Goal: Book appointment/travel/reservation

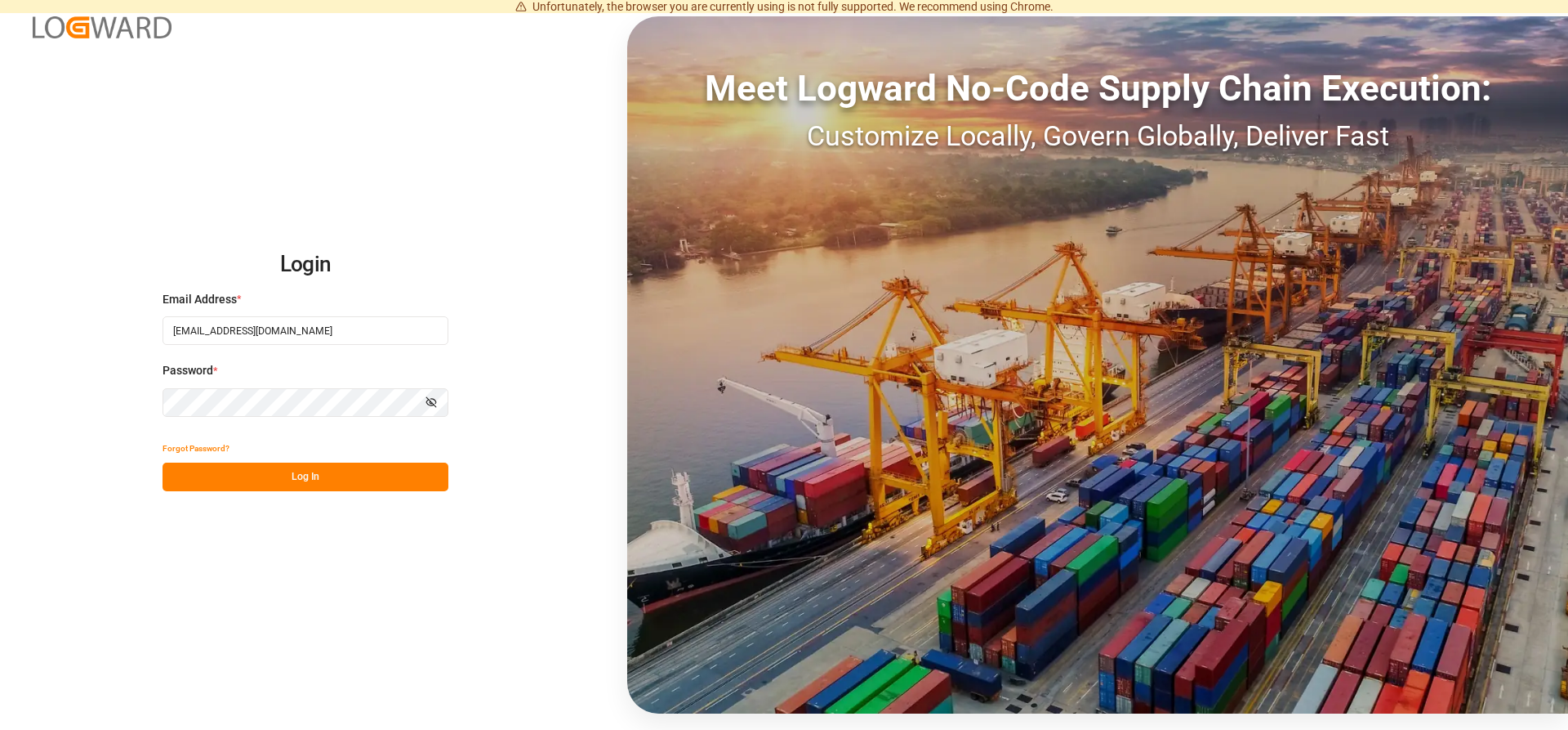
click at [277, 471] on button "Log In" at bounding box center [306, 477] width 286 height 29
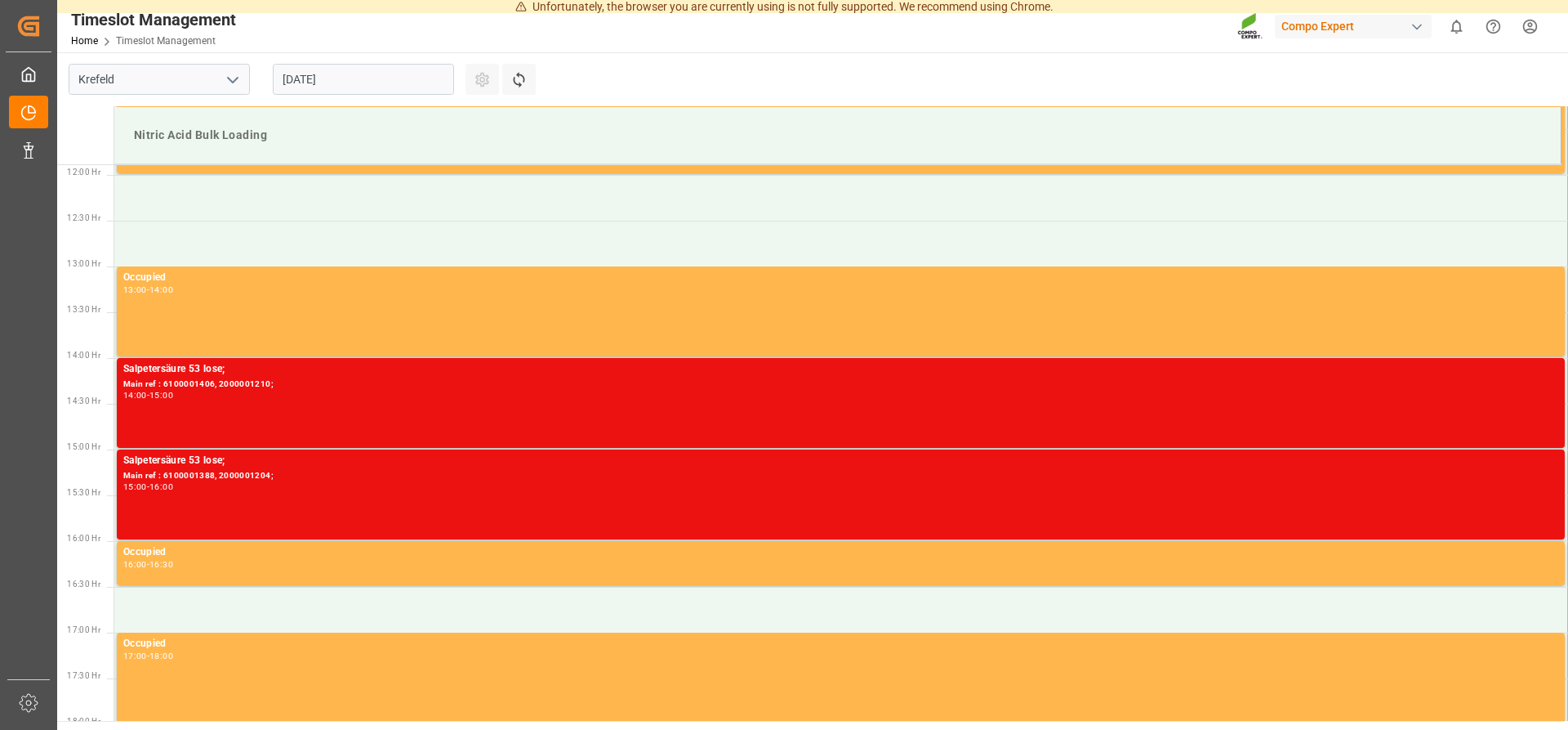
scroll to position [1063, 0]
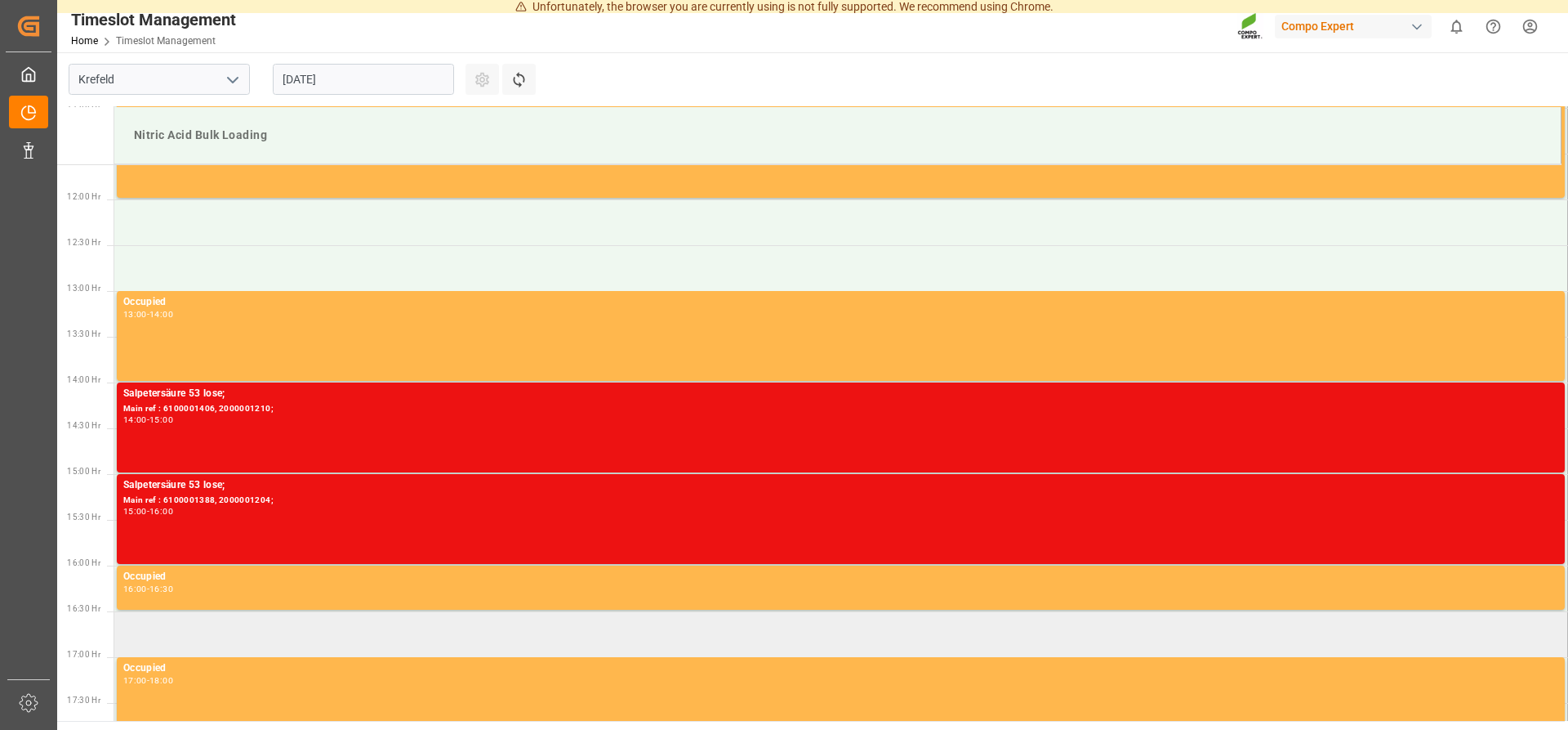
click at [134, 630] on td at bounding box center [840, 634] width 1453 height 46
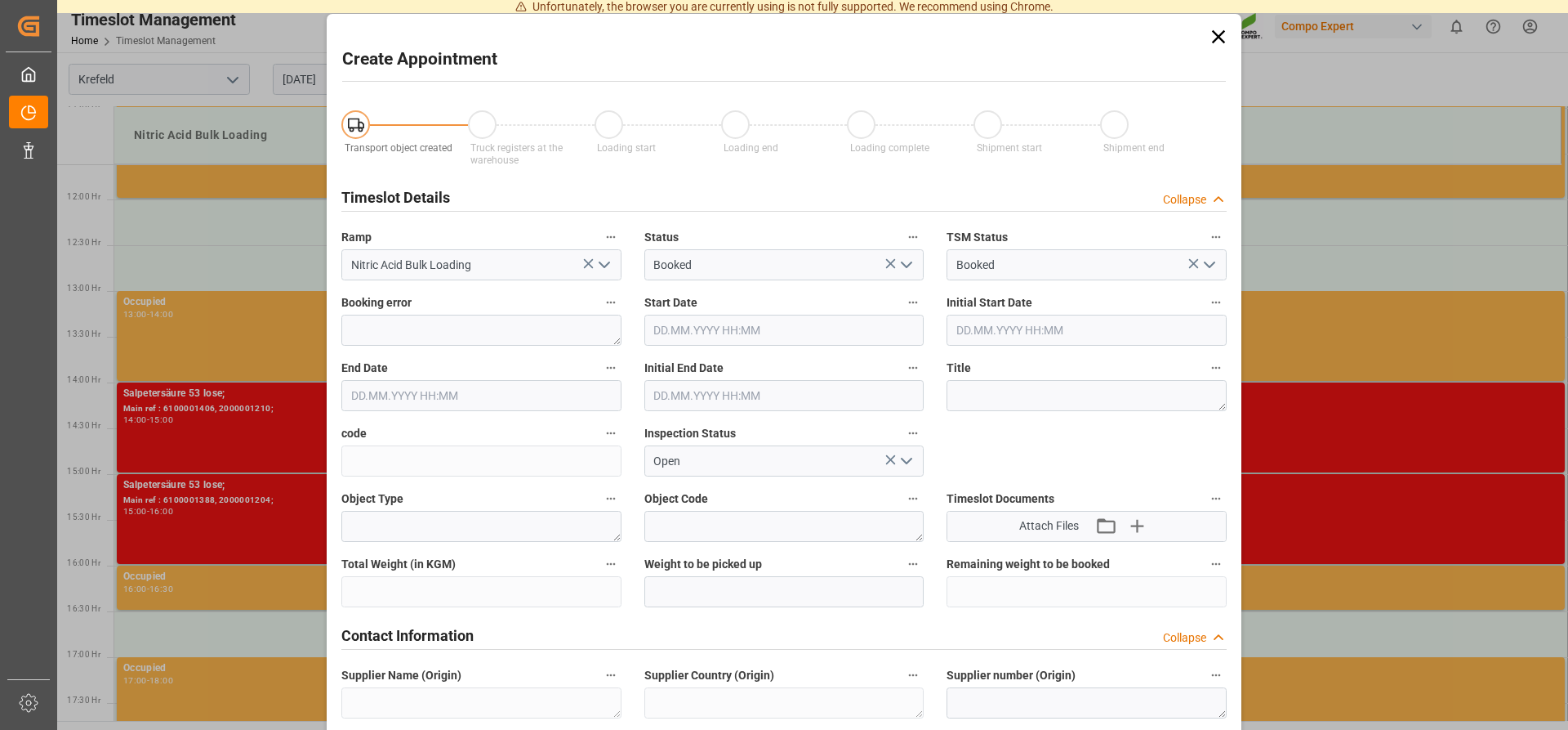
type input "[DATE] 16:30"
type input "[DATE] 17:00"
click at [1228, 30] on icon at bounding box center [1218, 37] width 23 height 23
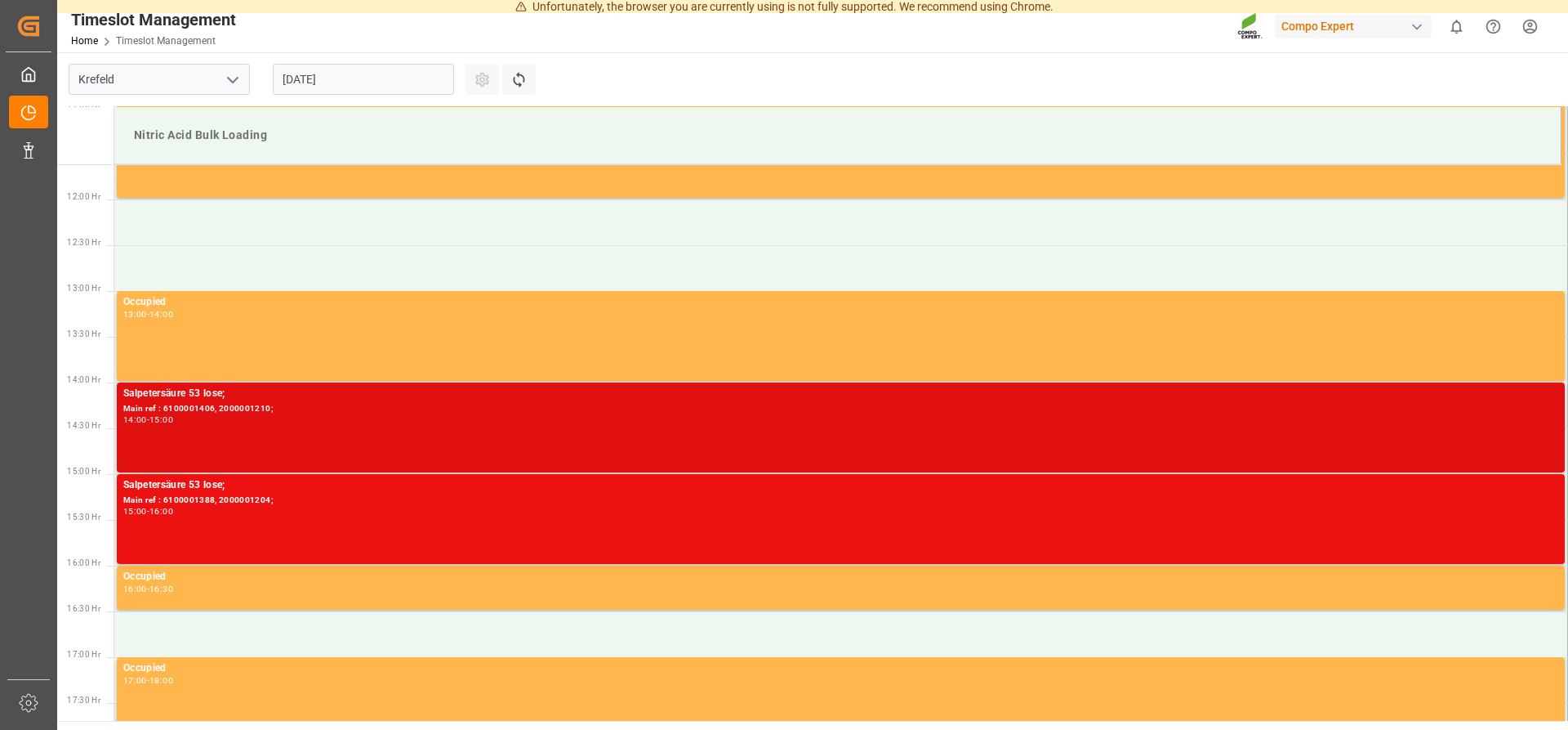
click at [208, 399] on div "Salpetersäure 53 lose;" at bounding box center [840, 394] width 1434 height 16
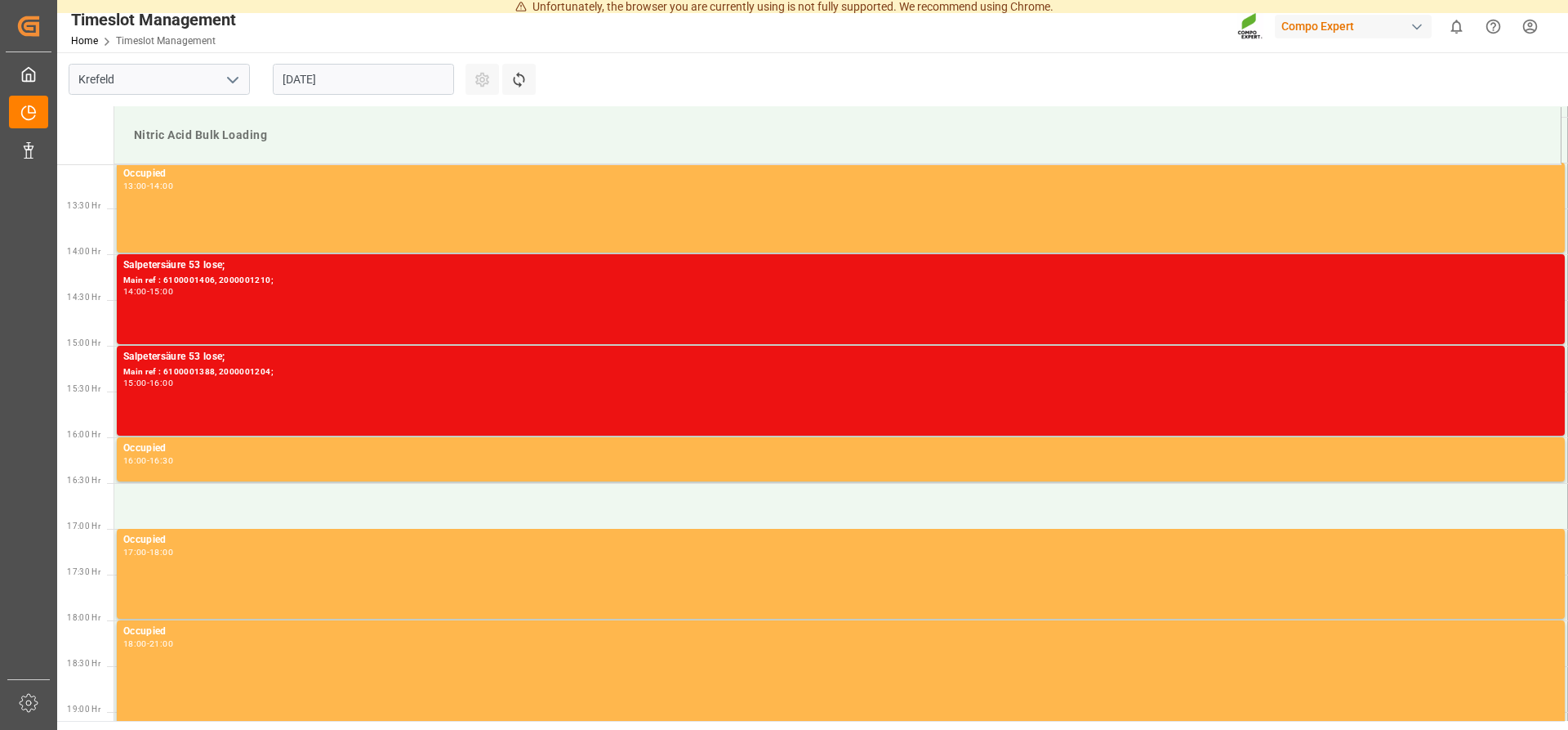
scroll to position [1193, 0]
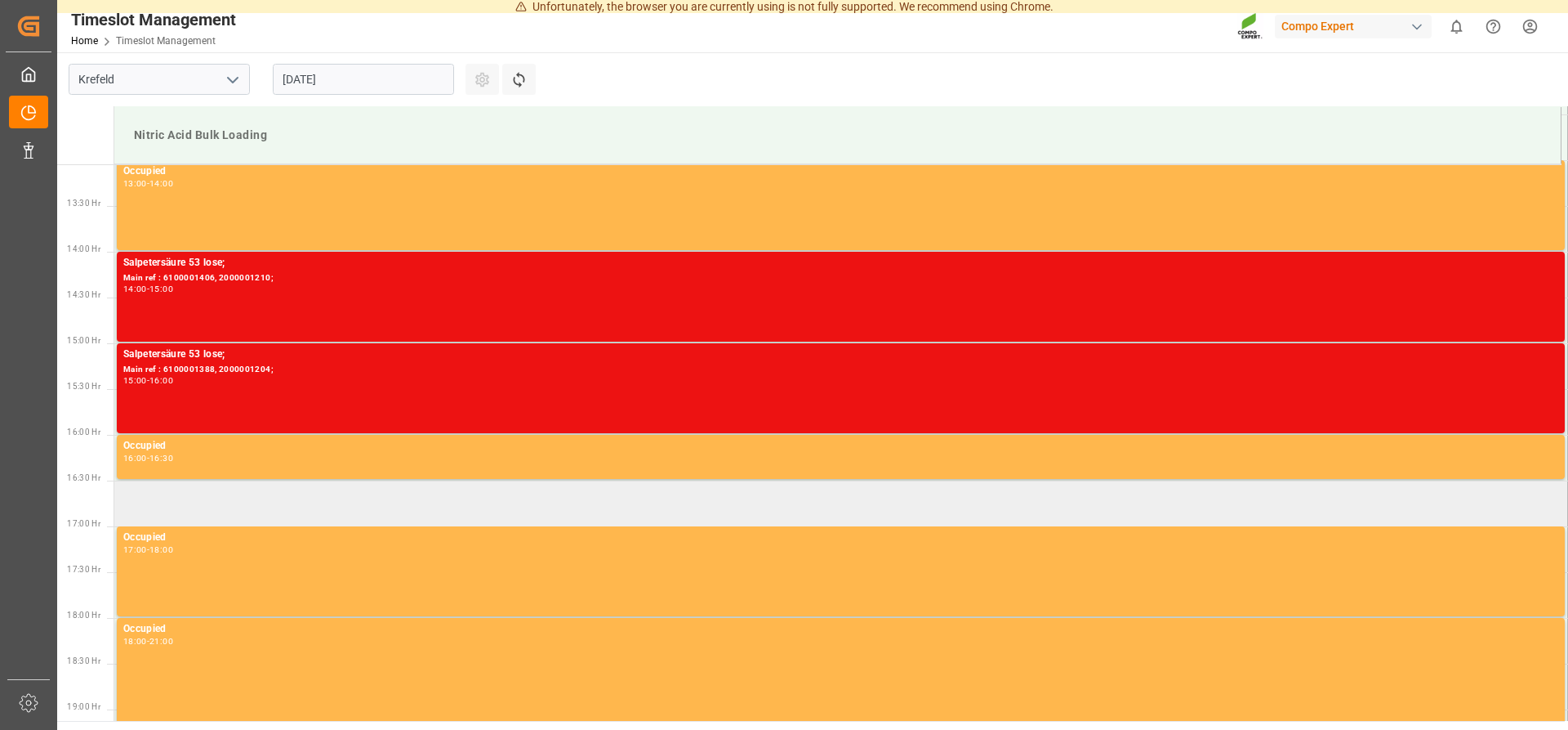
click at [148, 502] on td at bounding box center [840, 503] width 1453 height 46
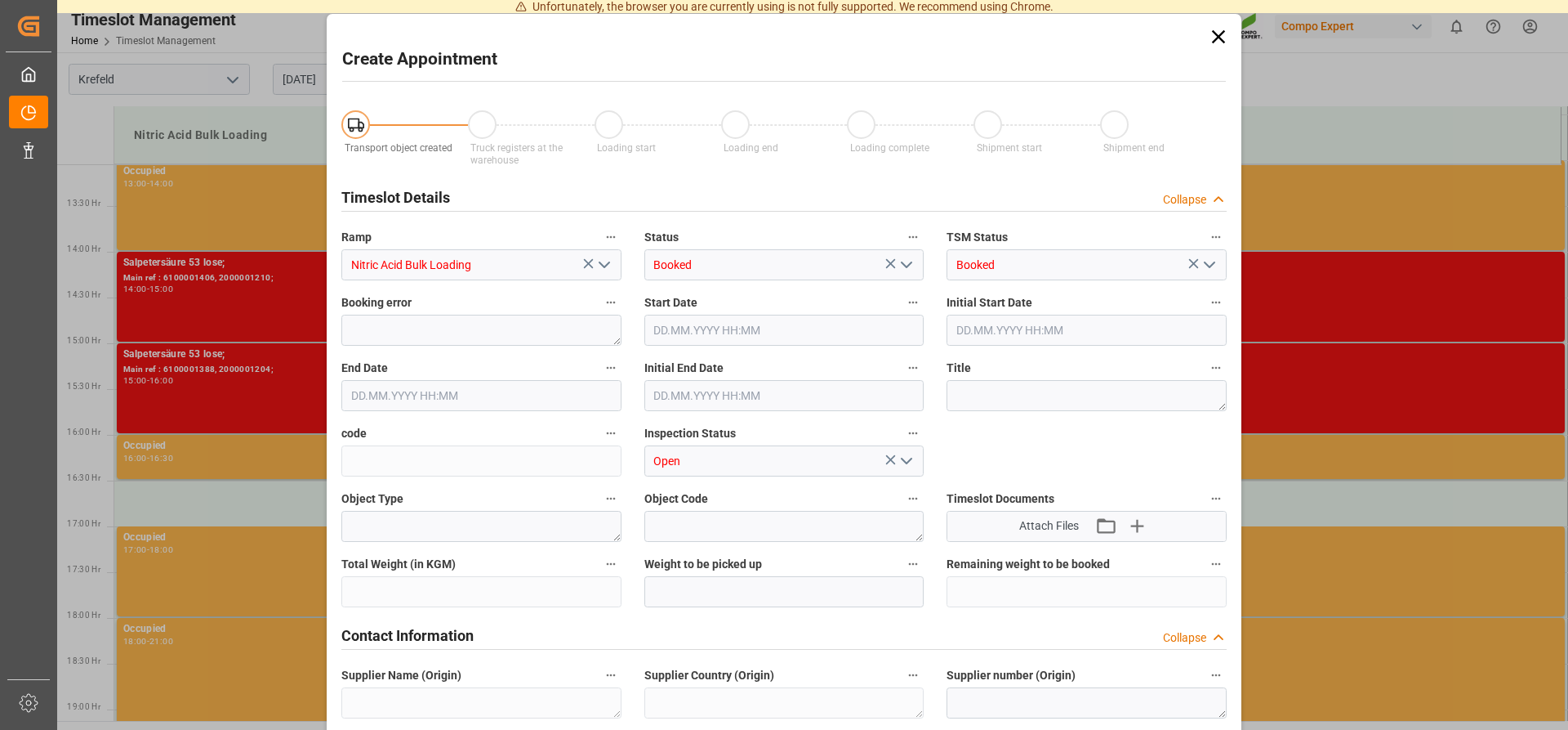
type input "[DATE] 16:30"
type input "[DATE] 17:00"
click at [1221, 35] on icon at bounding box center [1217, 36] width 13 height 13
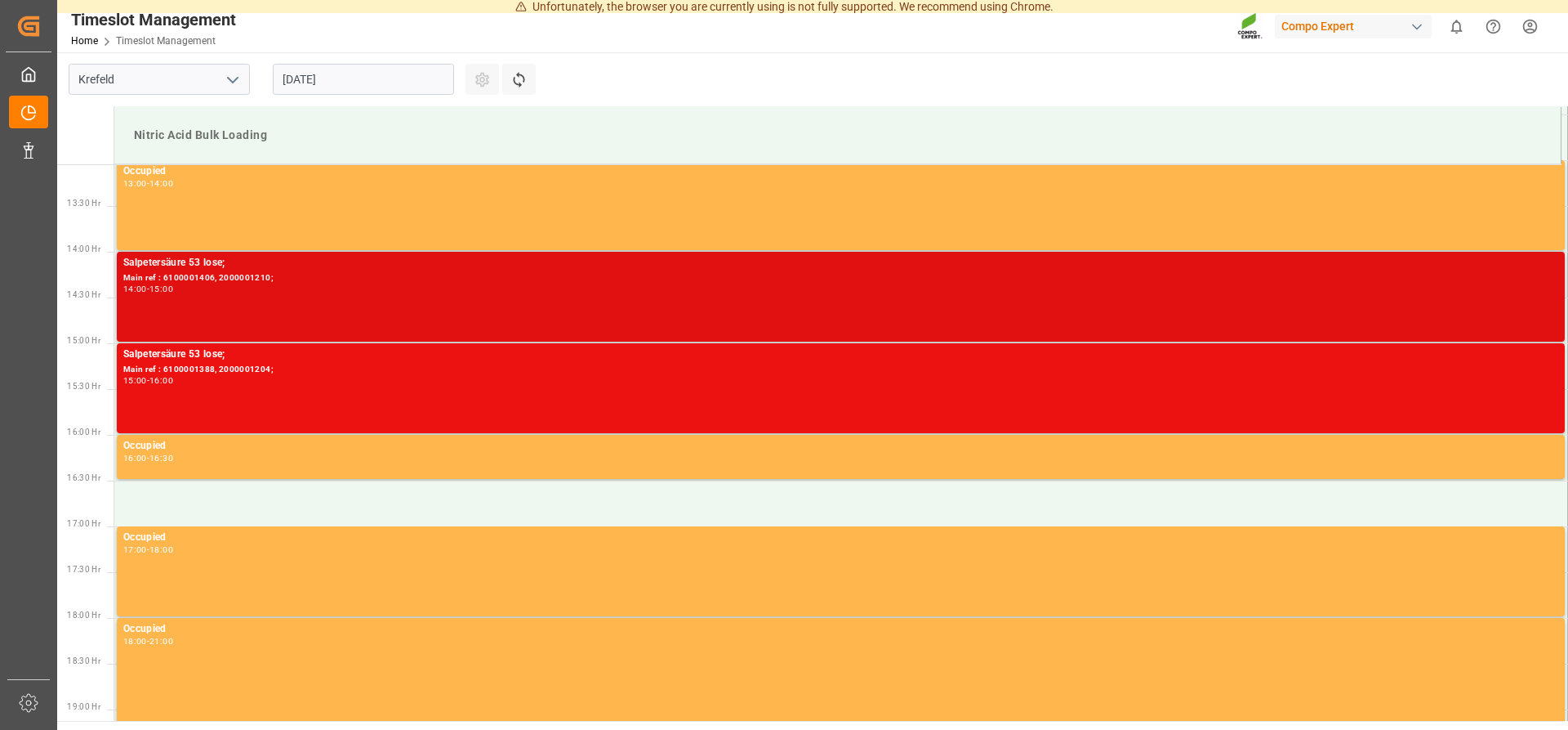
click at [219, 275] on div "Main ref : 6100001406, 2000001210;" at bounding box center [840, 278] width 1434 height 14
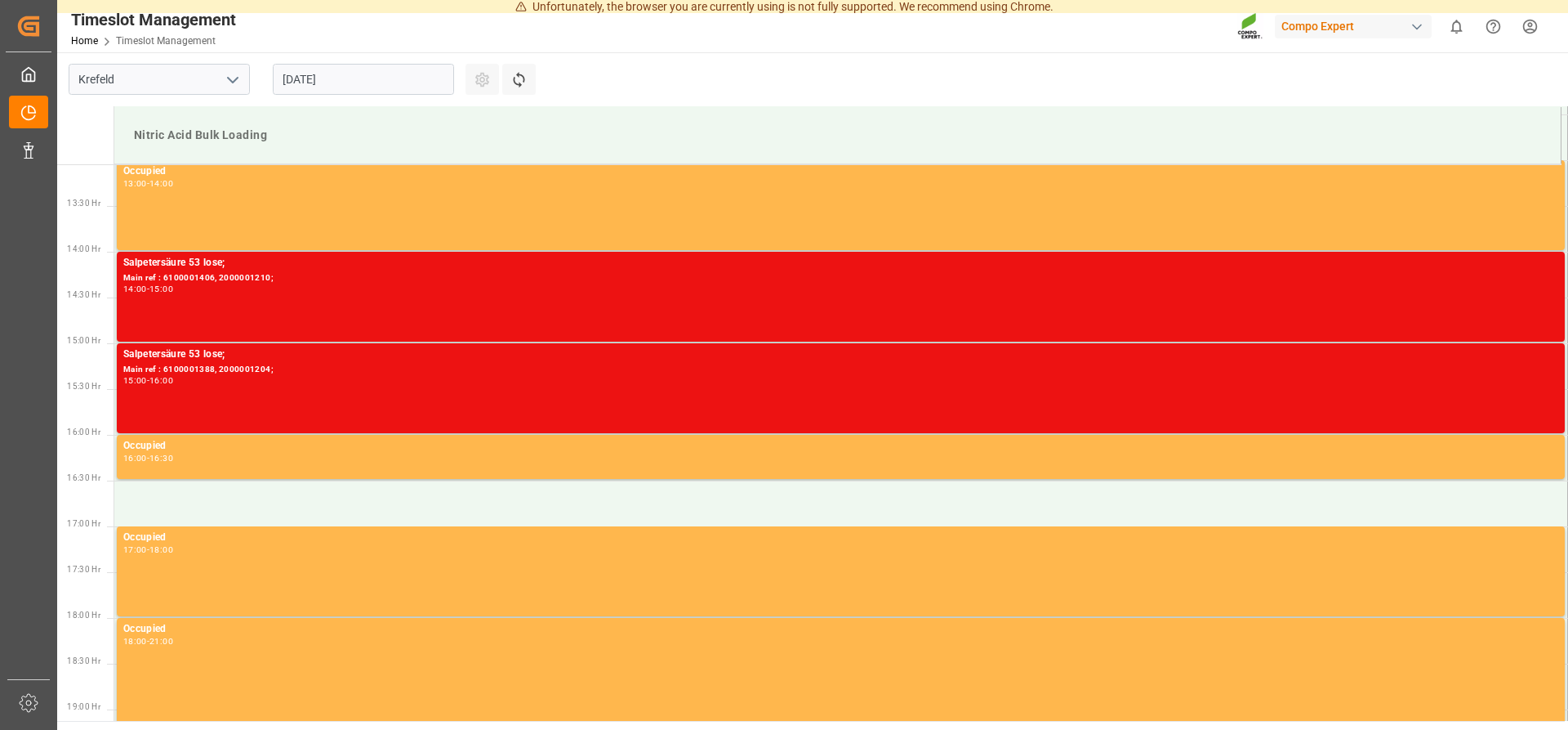
click at [736, 129] on div "Nitric Acid Bulk Loading" at bounding box center [838, 135] width 1420 height 30
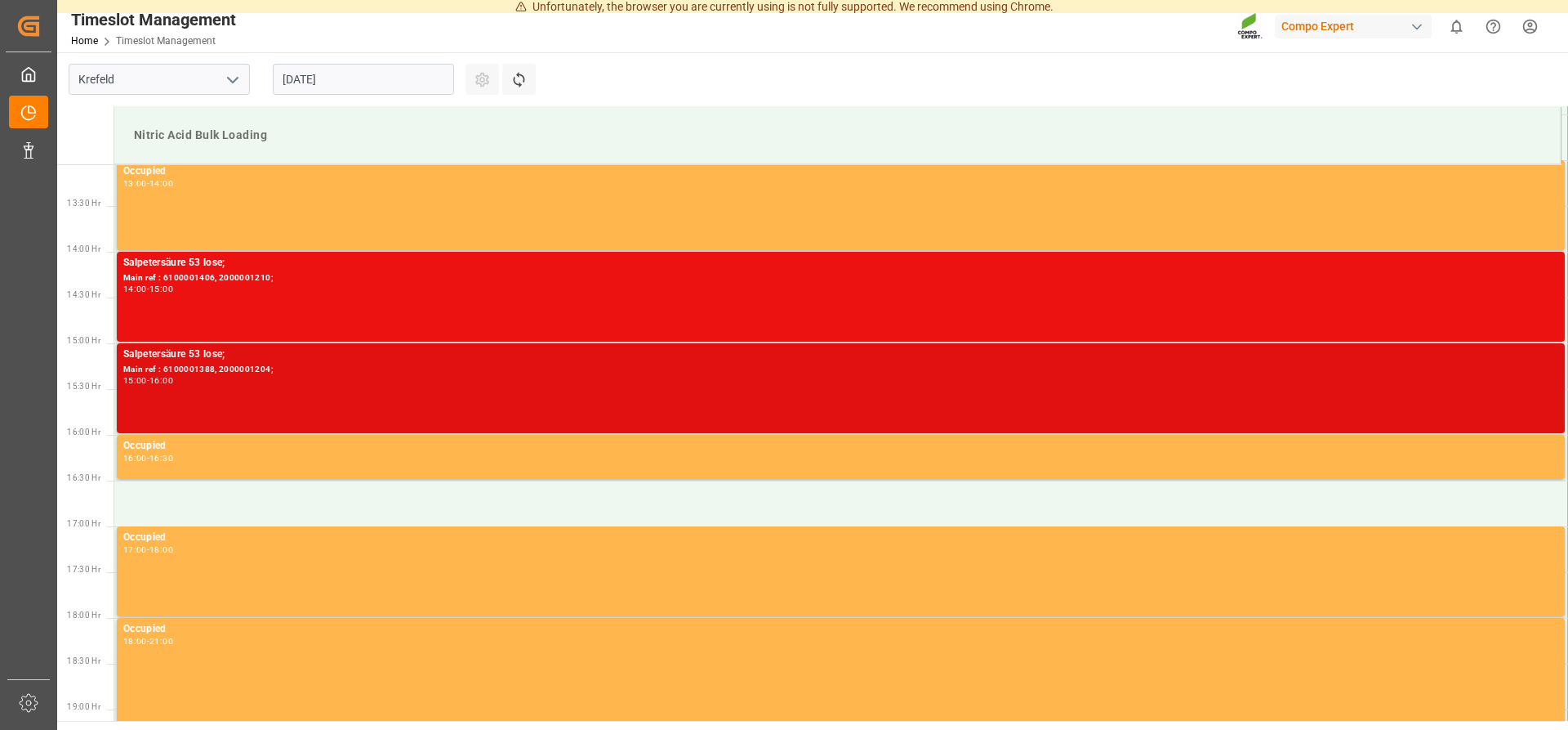
click at [215, 357] on div "Salpetersäure 53 lose;" at bounding box center [840, 354] width 1434 height 16
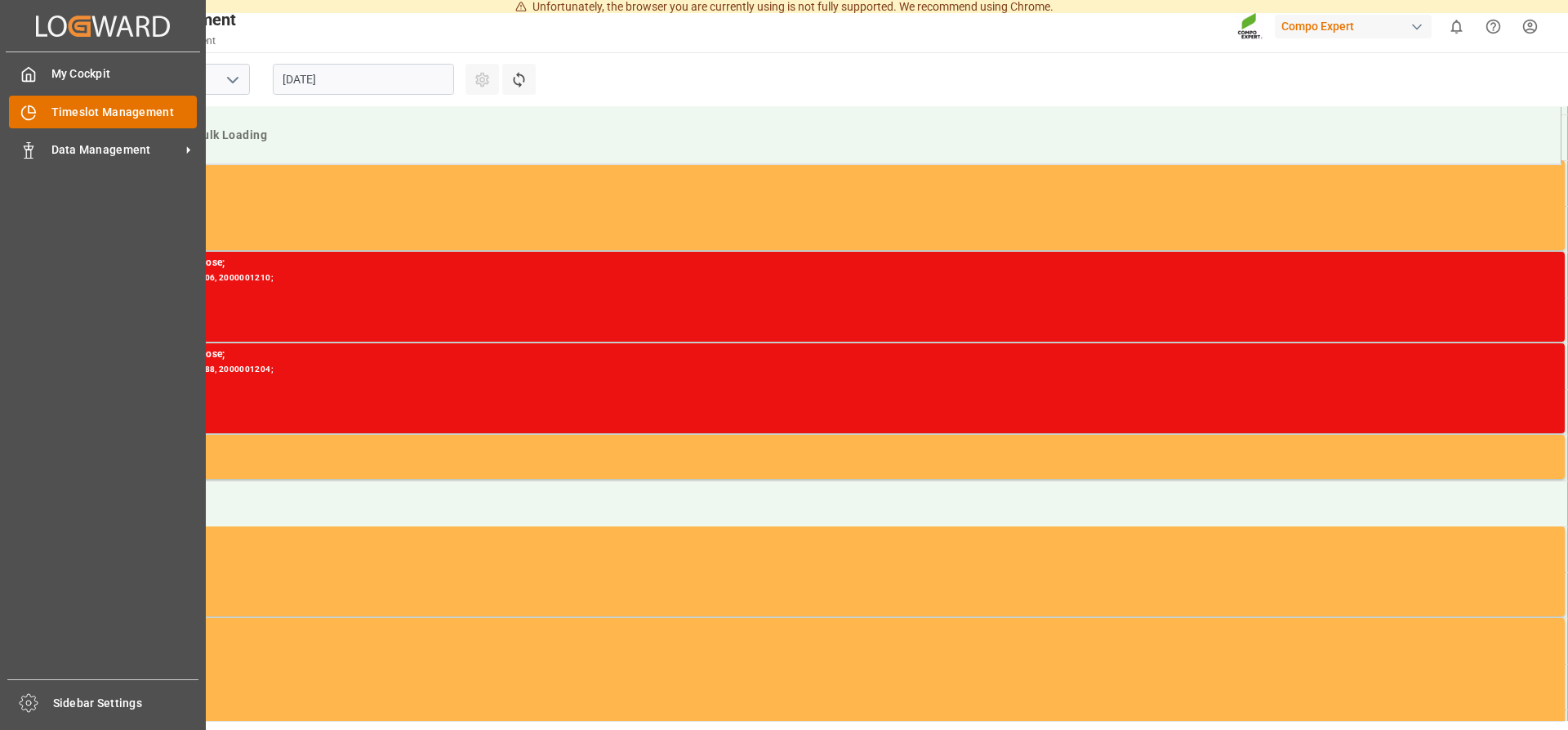
click at [72, 111] on span "Timeslot Management" at bounding box center [124, 112] width 146 height 17
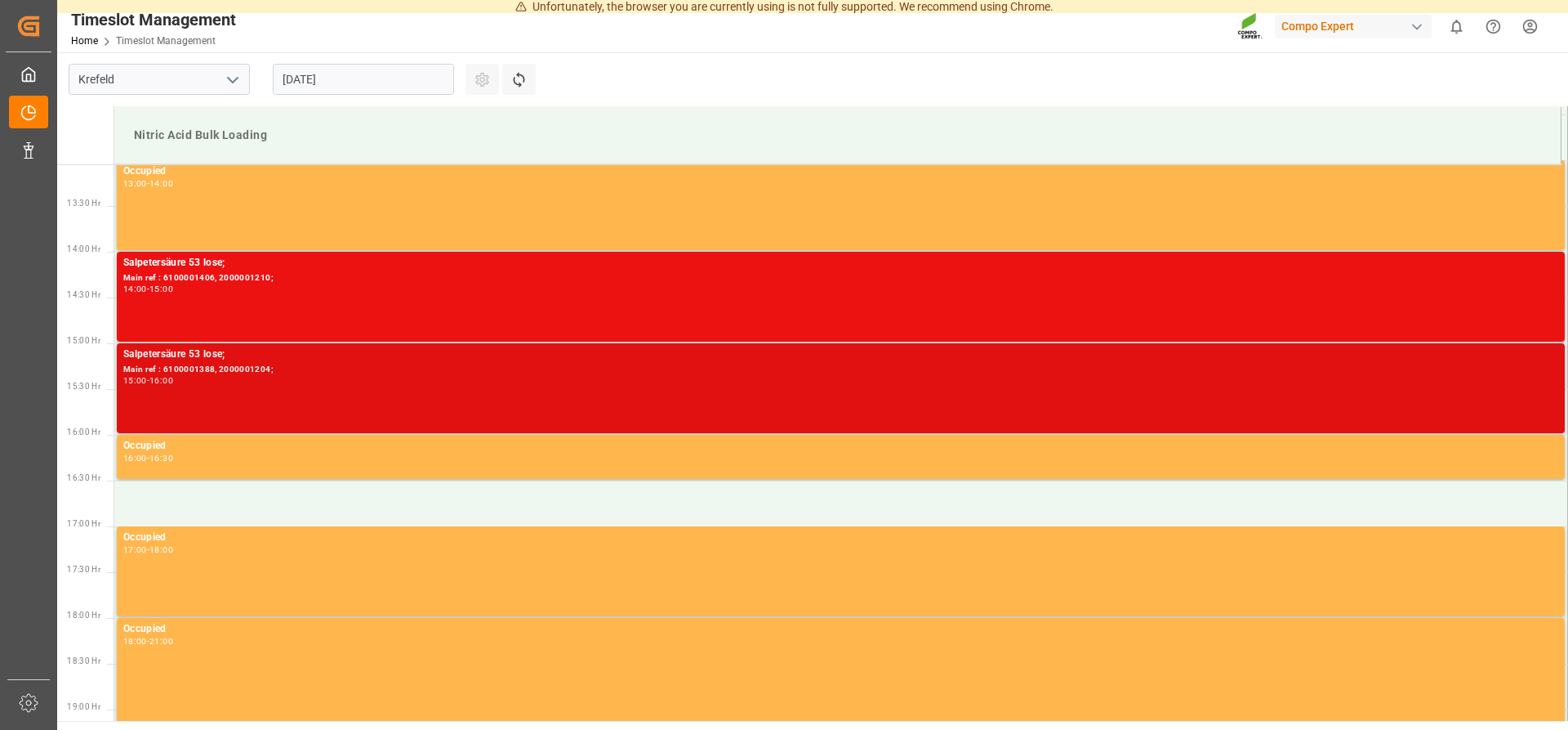
click at [169, 365] on div "Main ref : 6100001388, 2000001204;" at bounding box center [840, 370] width 1434 height 14
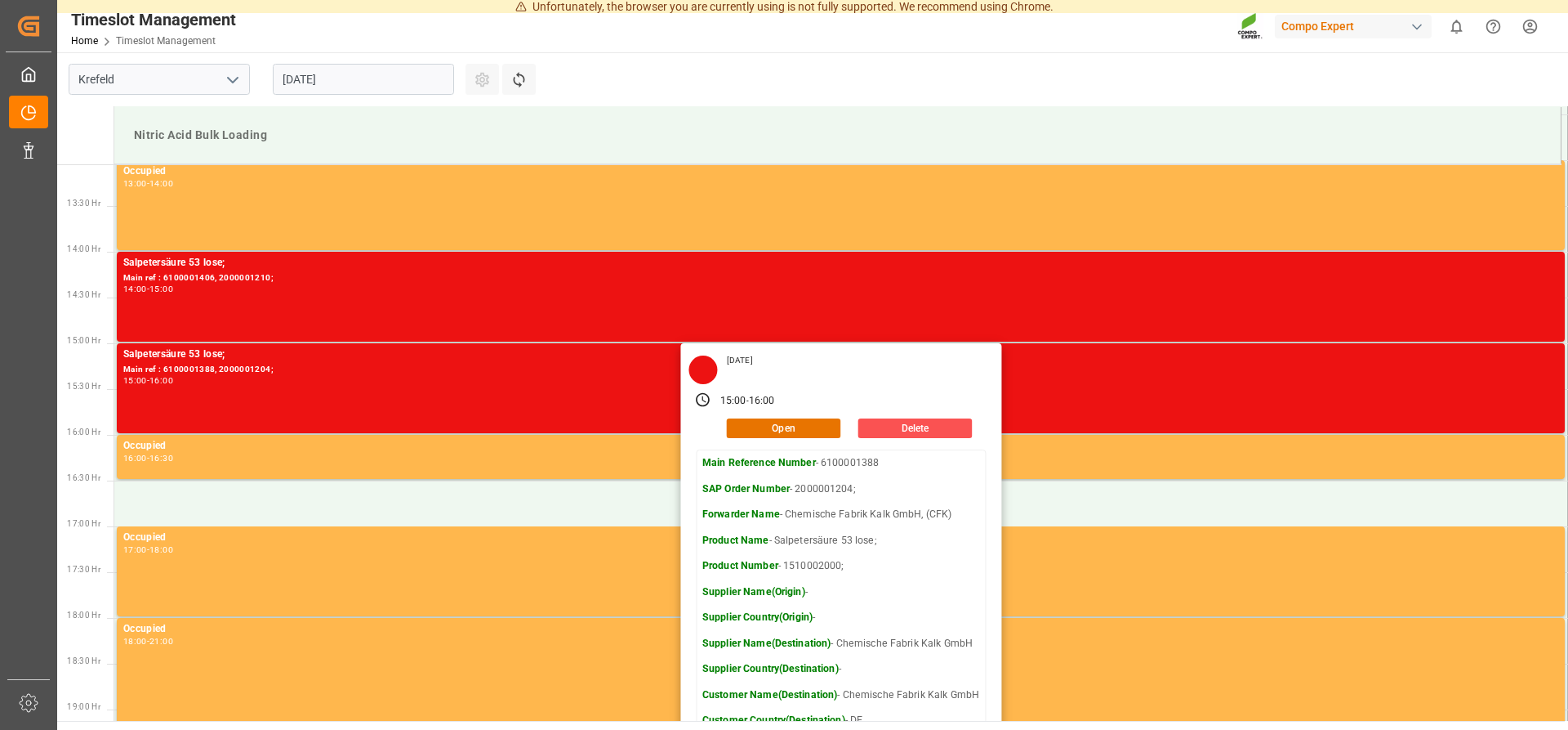
click at [1448, 83] on main "[GEOGRAPHIC_DATA] [DATE] Settings Refresh Time Slots Nitric Acid Bulk Loading 0…" at bounding box center [810, 386] width 1508 height 669
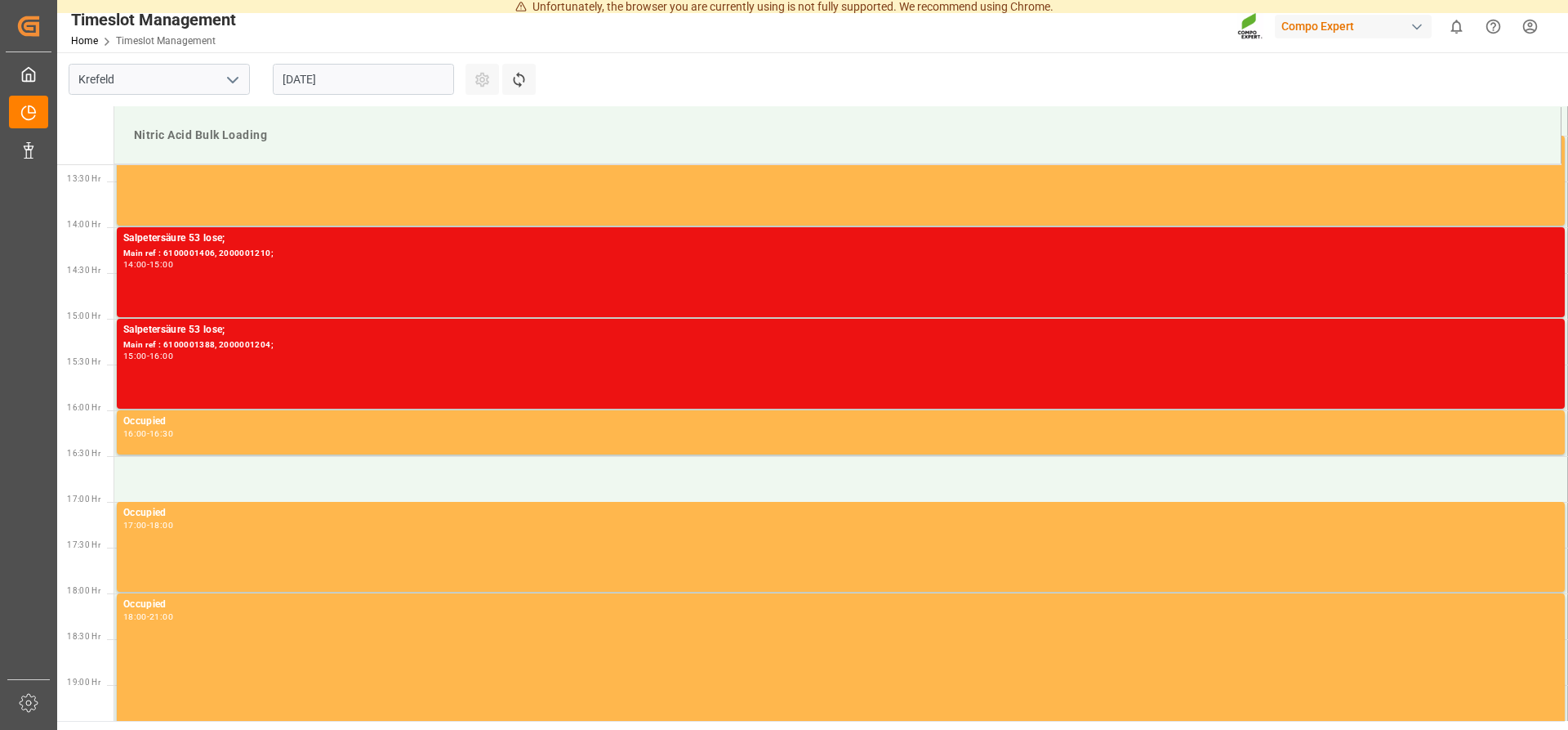
scroll to position [1227, 0]
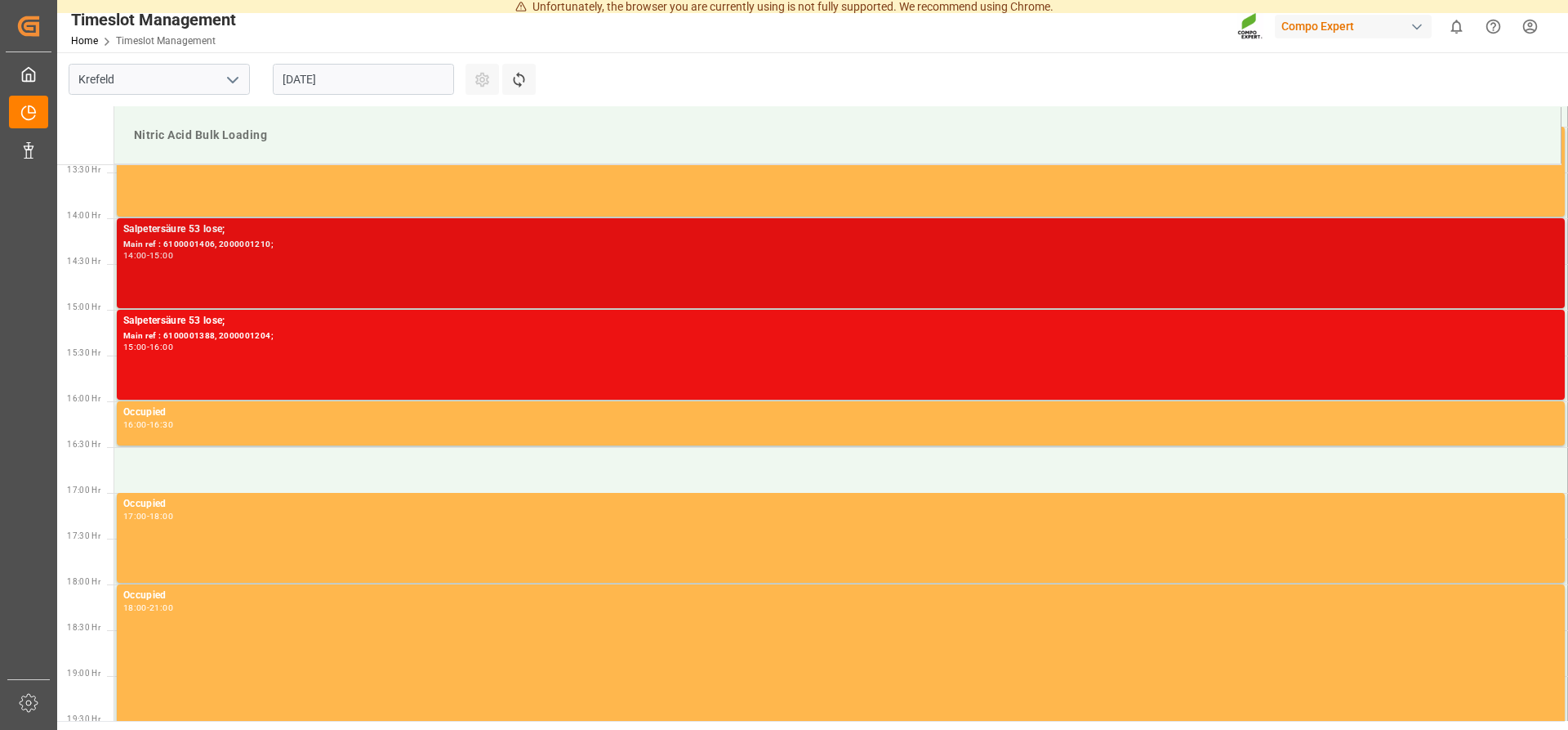
click at [229, 239] on div "Main ref : 6100001406, 2000001210;" at bounding box center [840, 244] width 1434 height 14
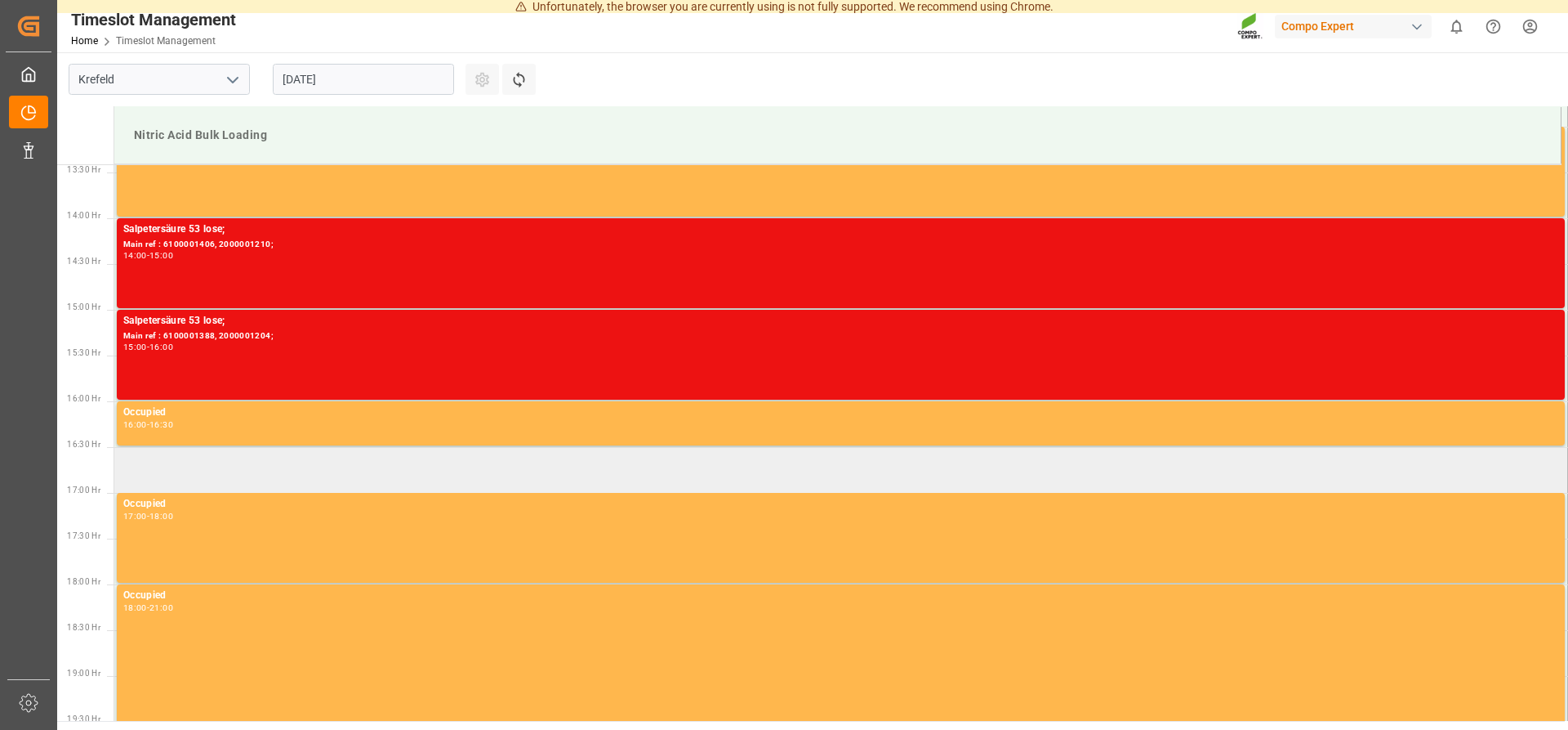
click at [169, 463] on td at bounding box center [840, 470] width 1453 height 46
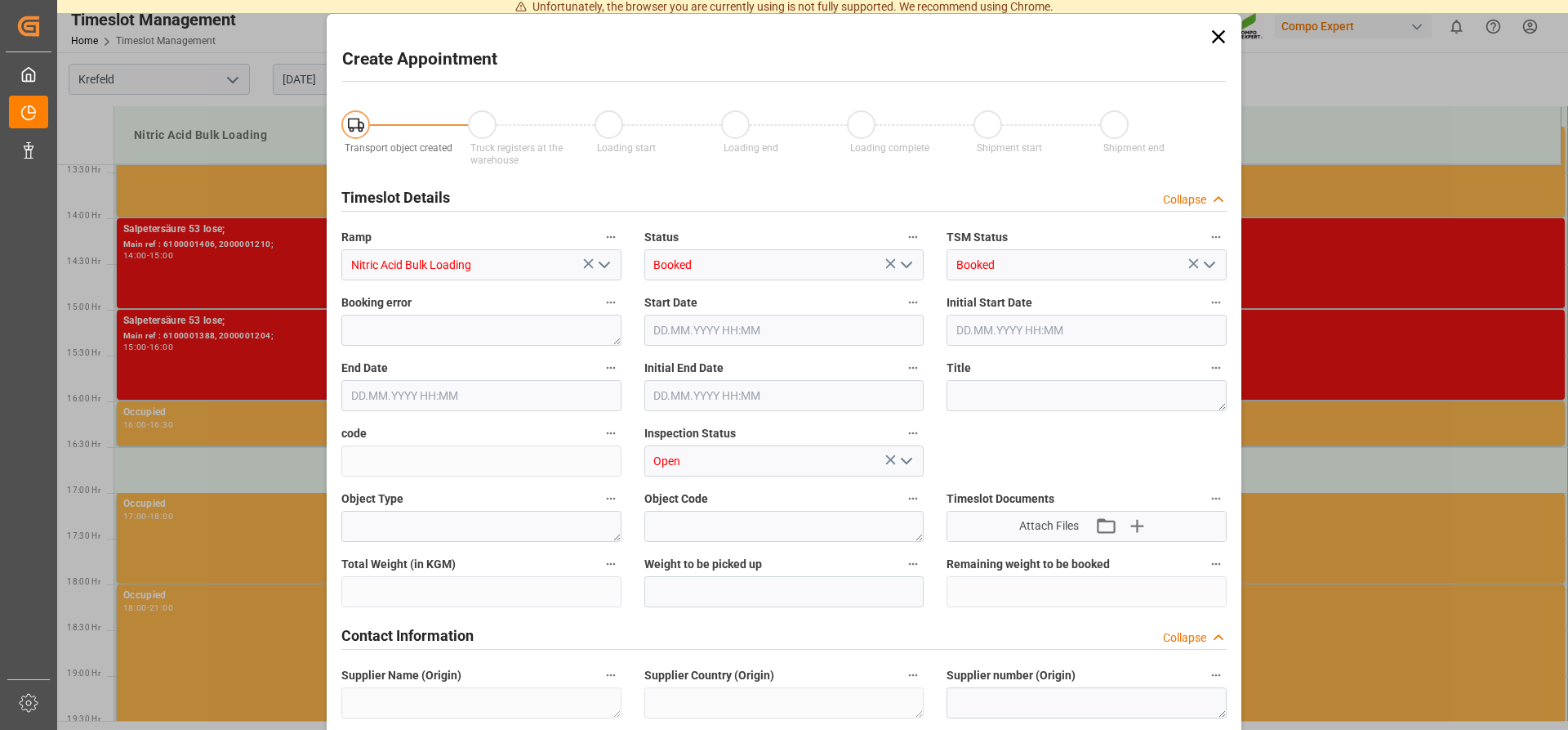
type input "[DATE] 16:30"
type input "[DATE] 17:00"
click at [1216, 37] on icon at bounding box center [1217, 36] width 13 height 13
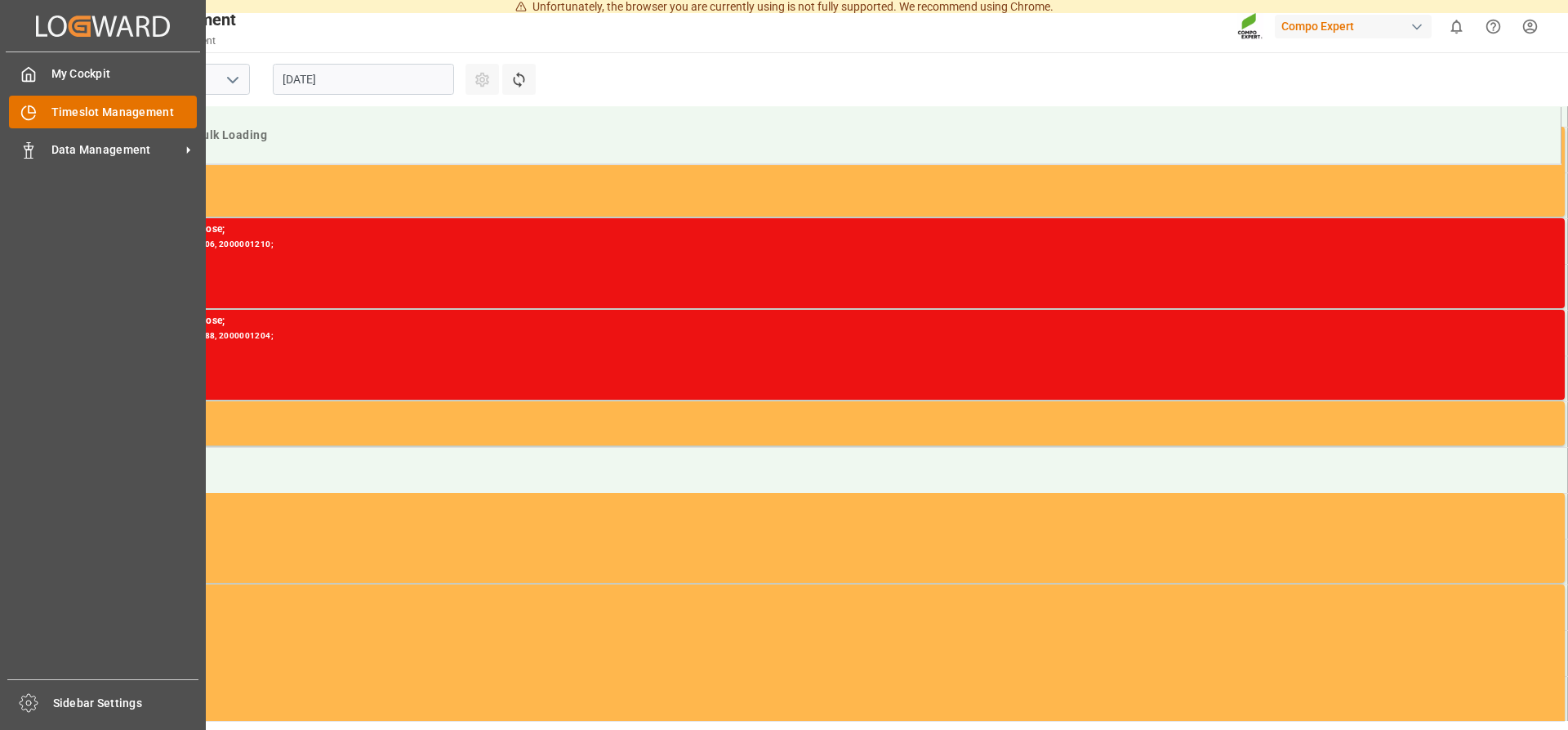
click at [59, 111] on span "Timeslot Management" at bounding box center [124, 112] width 146 height 17
click at [77, 141] on div "Data Management Data Management" at bounding box center [103, 149] width 188 height 32
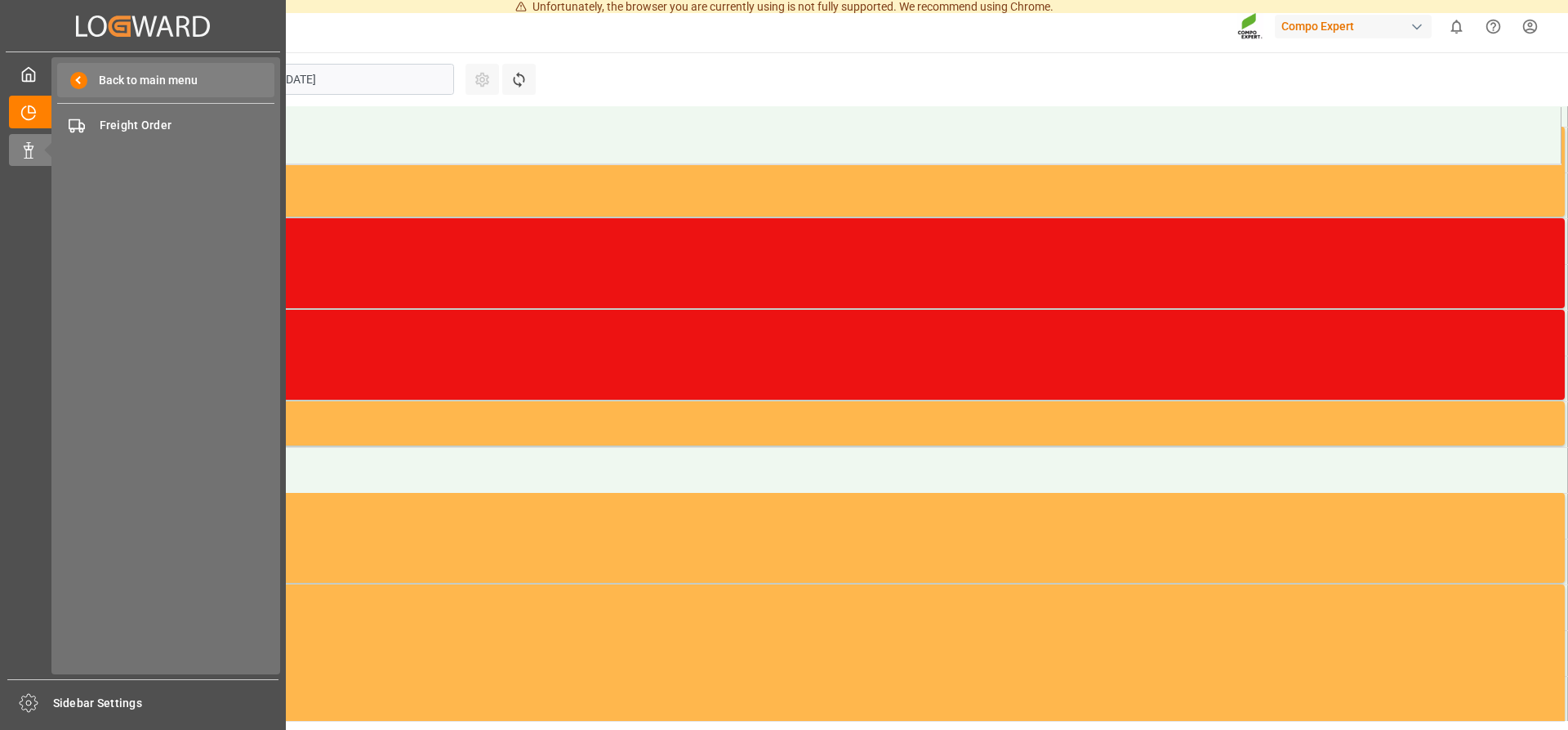
click at [72, 81] on span at bounding box center [78, 80] width 17 height 17
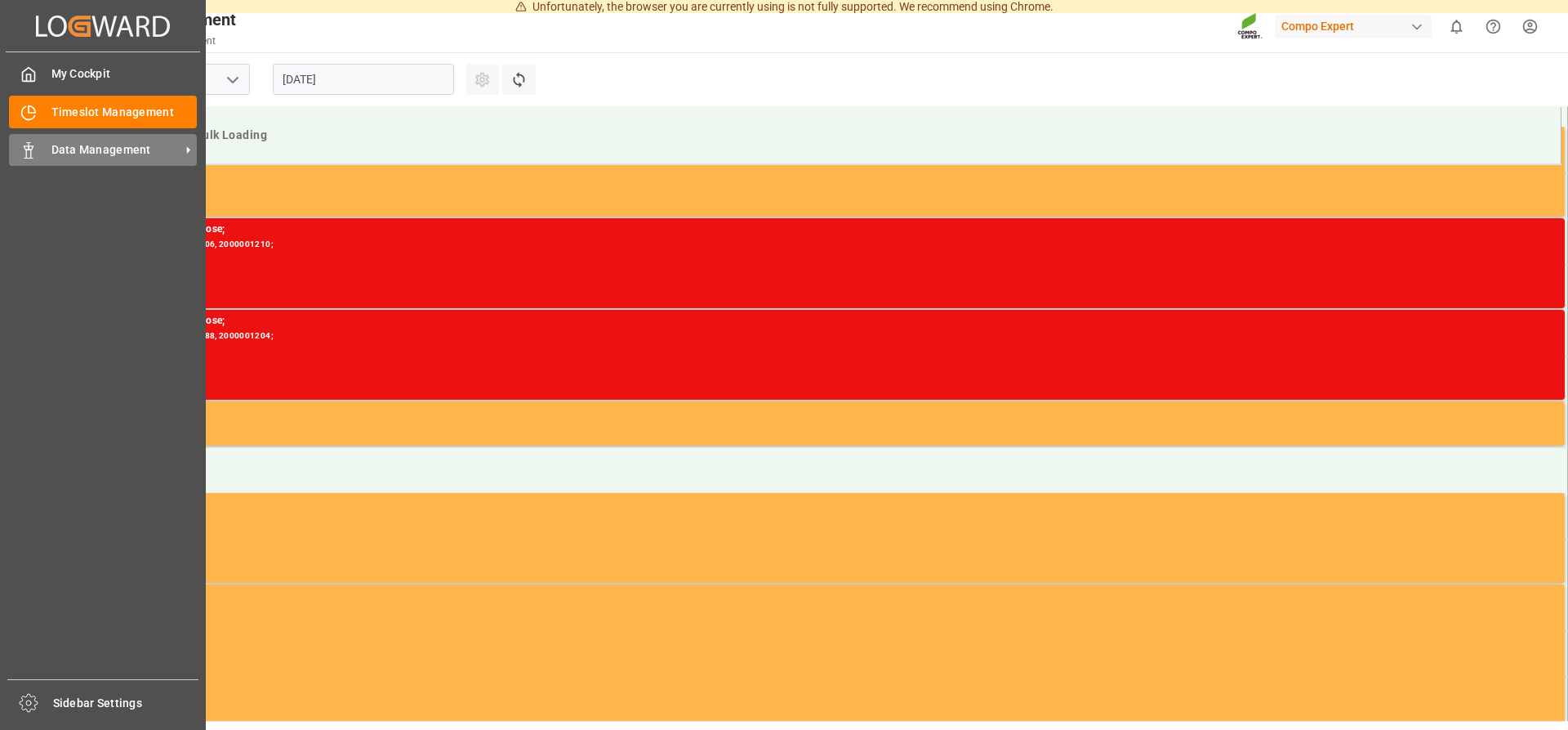
click at [169, 147] on span "Data Management" at bounding box center [116, 150] width 129 height 17
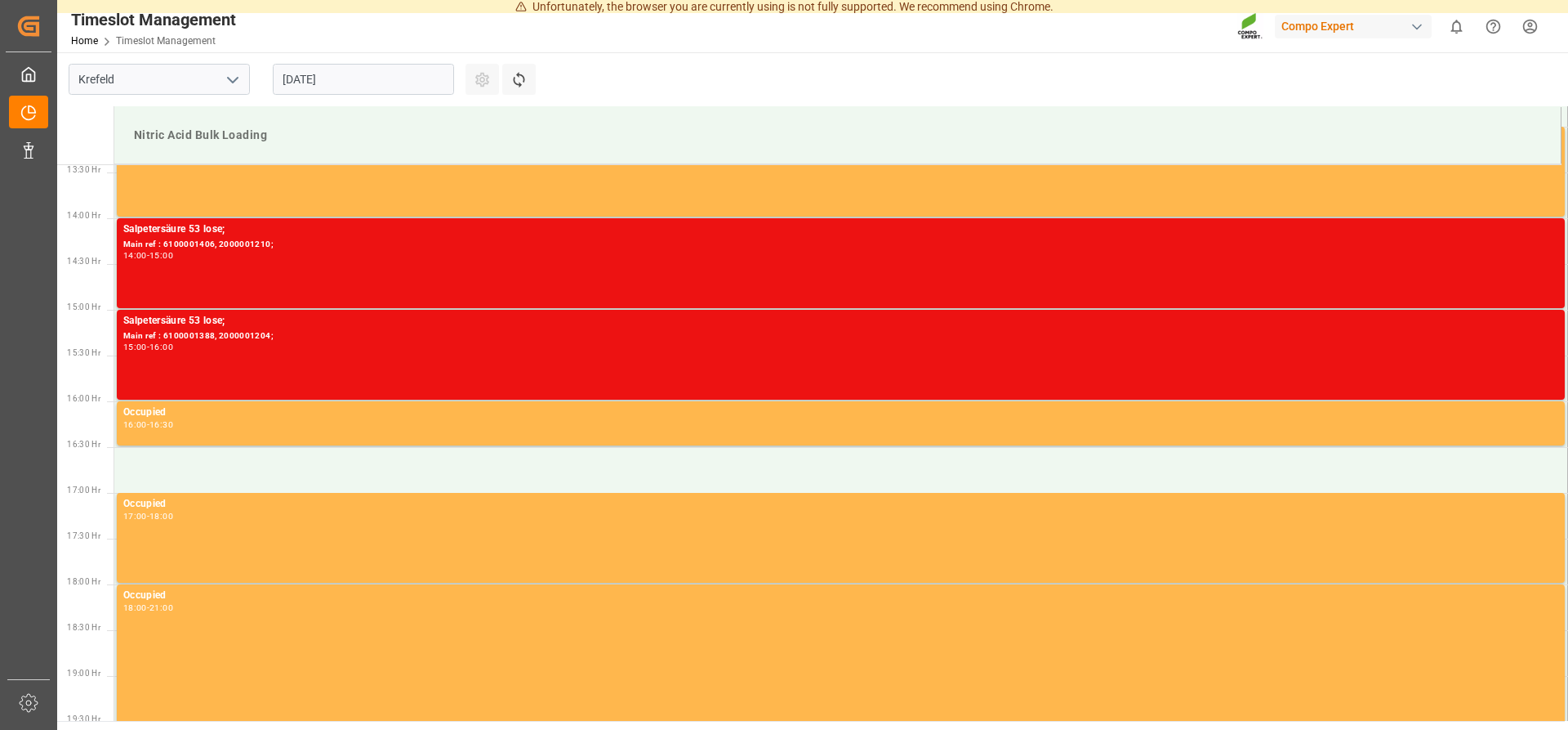
click at [651, 116] on td "Nitric Acid Bulk Loading" at bounding box center [838, 135] width 1447 height 57
click at [110, 14] on div "Timeslot Management" at bounding box center [153, 20] width 165 height 25
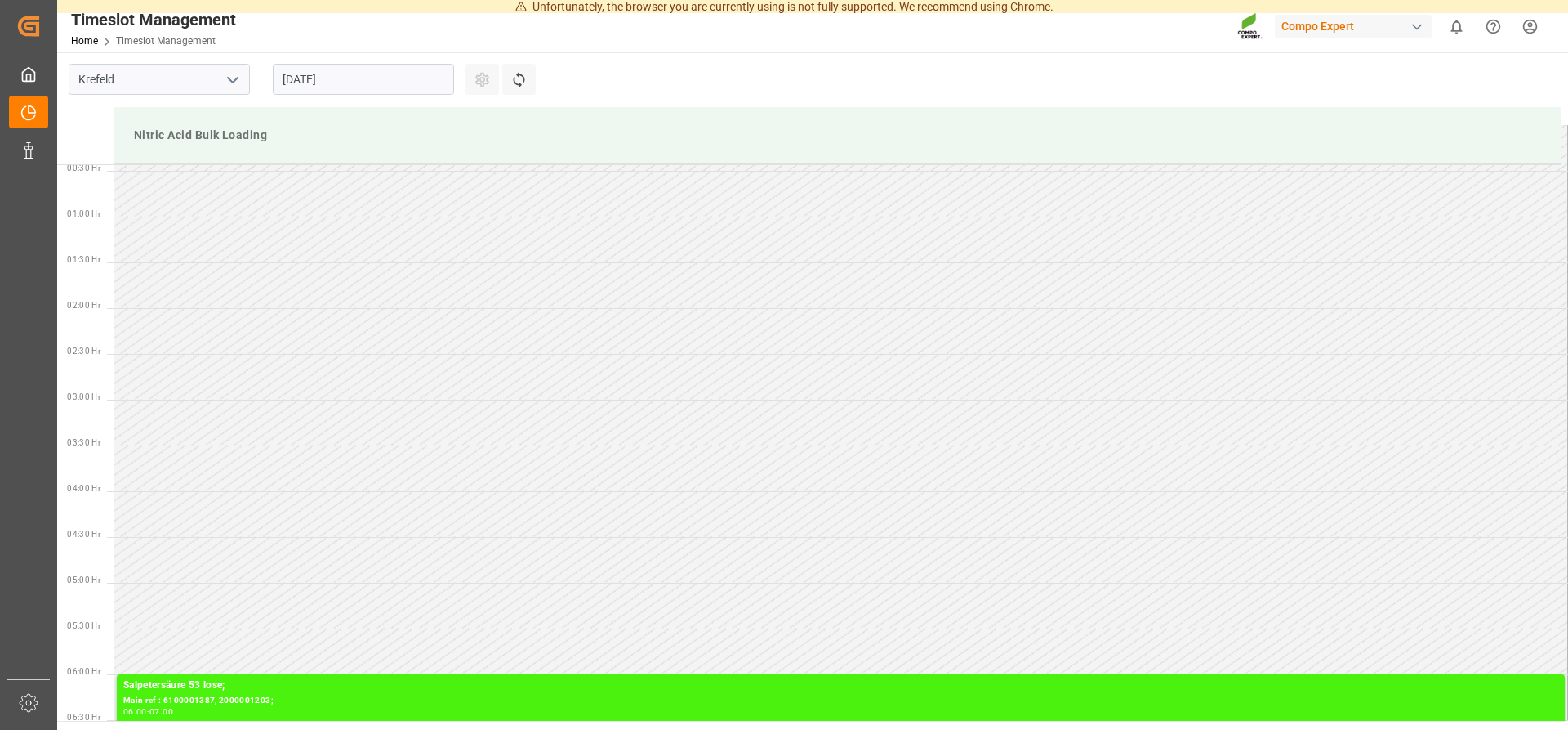
scroll to position [0, 0]
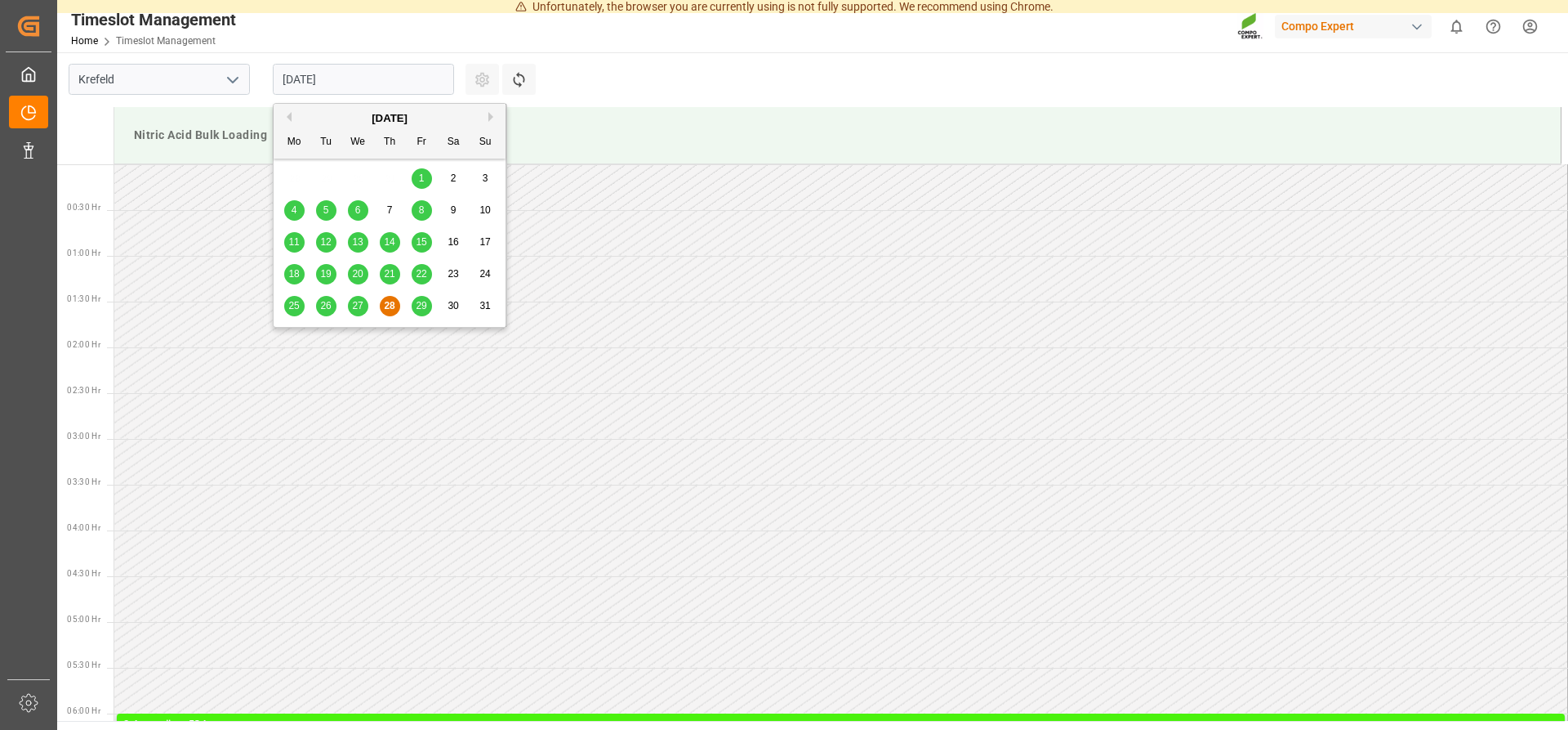
click at [411, 73] on input "[DATE]" at bounding box center [363, 79] width 181 height 31
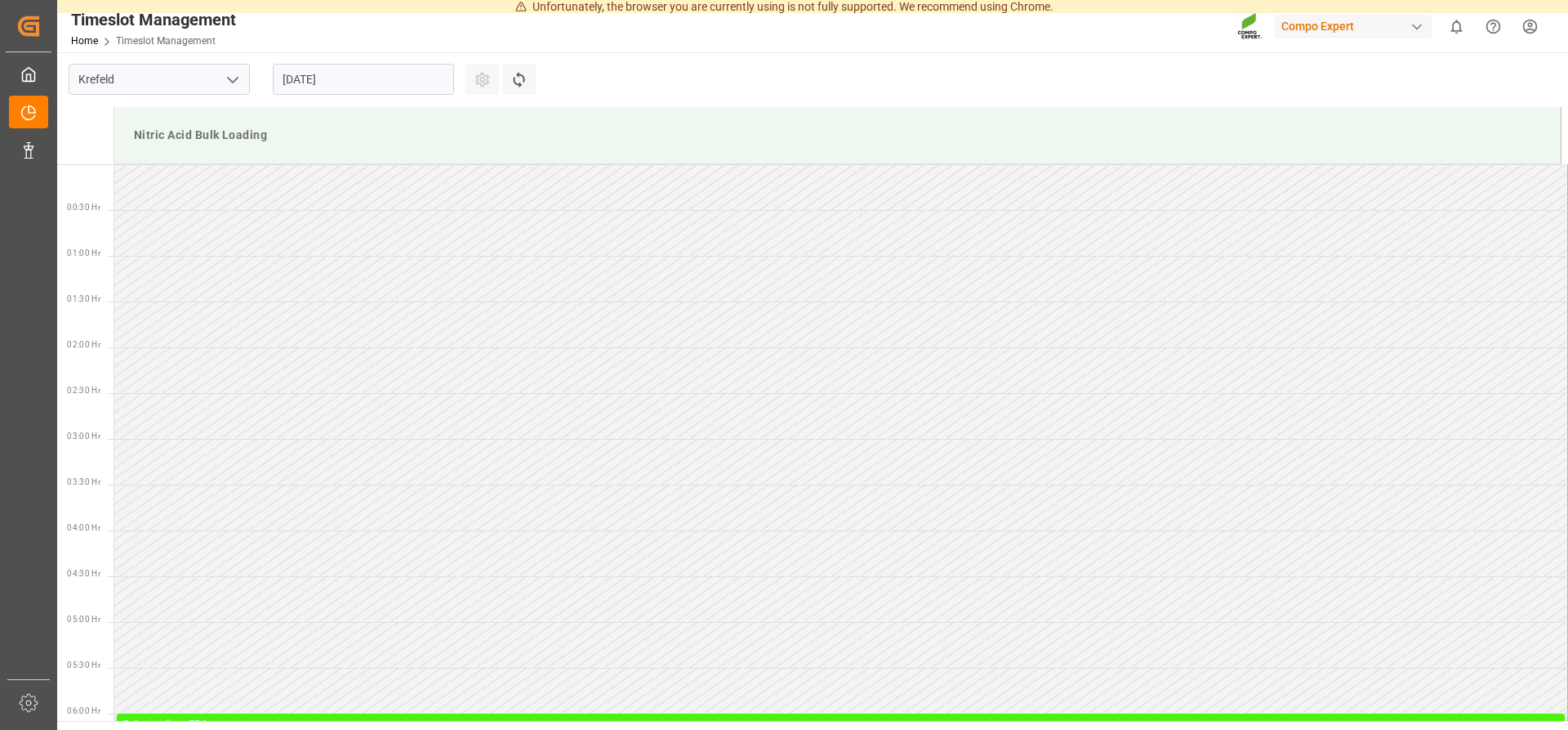
click at [658, 76] on main "[GEOGRAPHIC_DATA] [DATE] Settings Refresh Time Slots Nitric Acid Bulk Loading 0…" at bounding box center [810, 386] width 1508 height 669
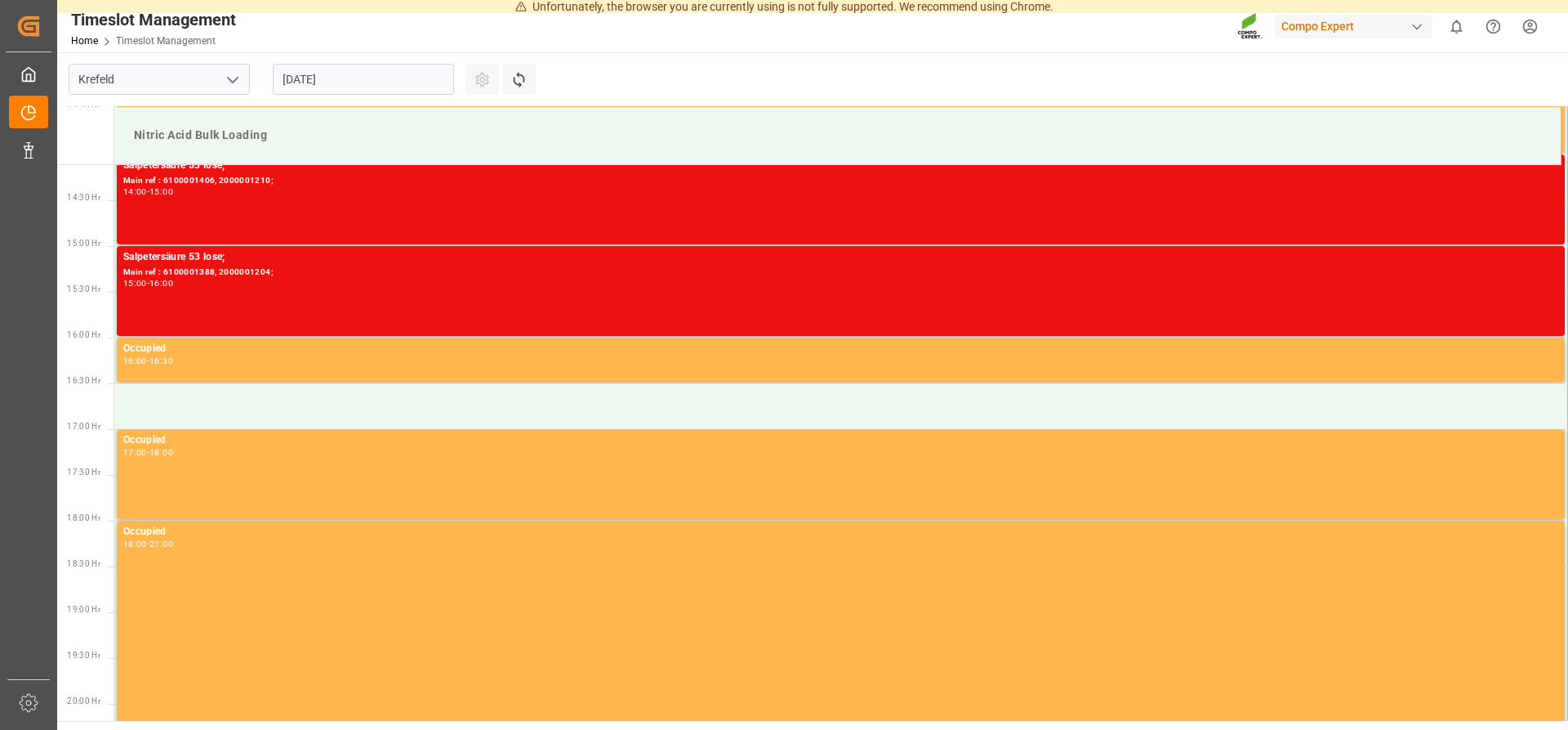
scroll to position [1297, 0]
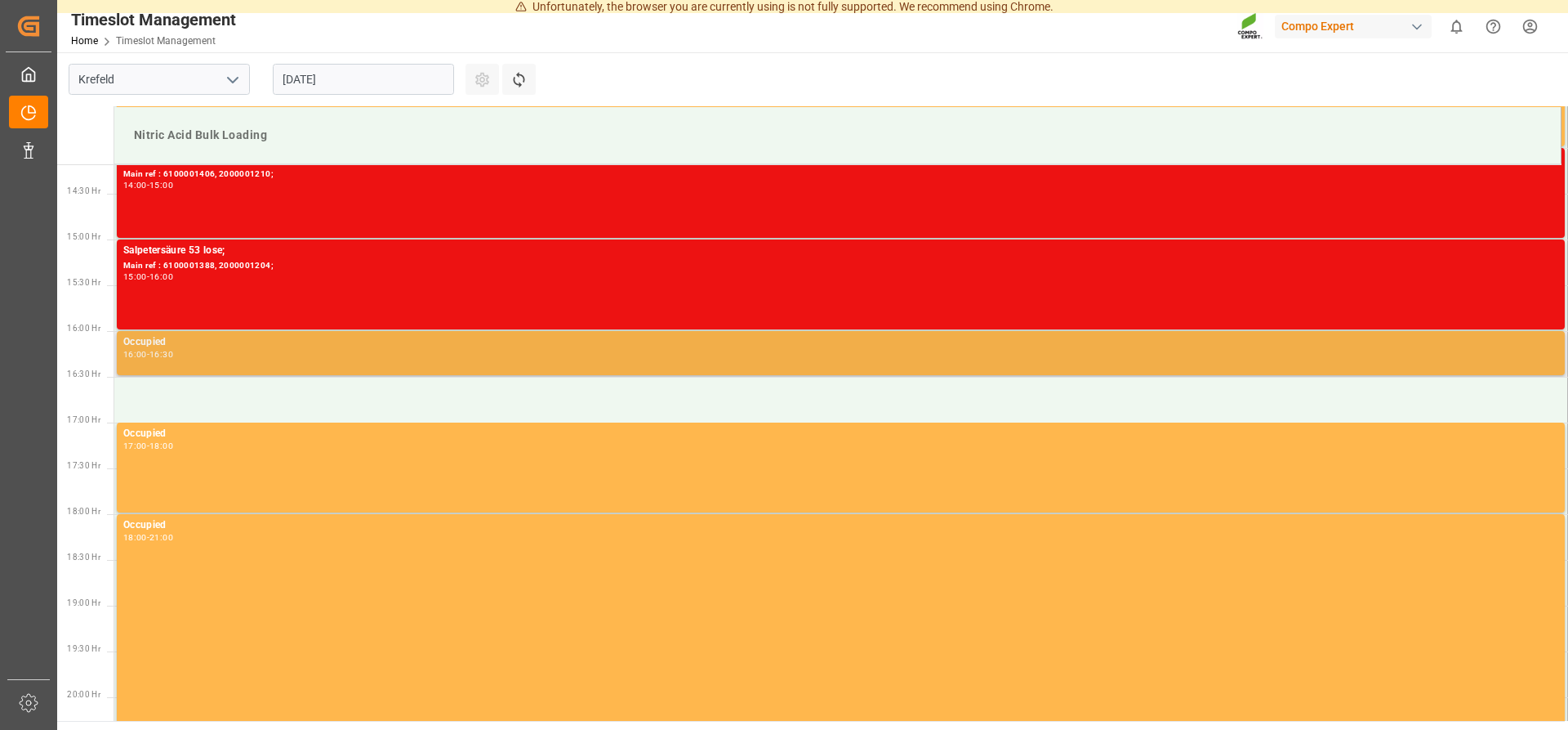
click at [223, 345] on div "Occupied" at bounding box center [840, 342] width 1434 height 16
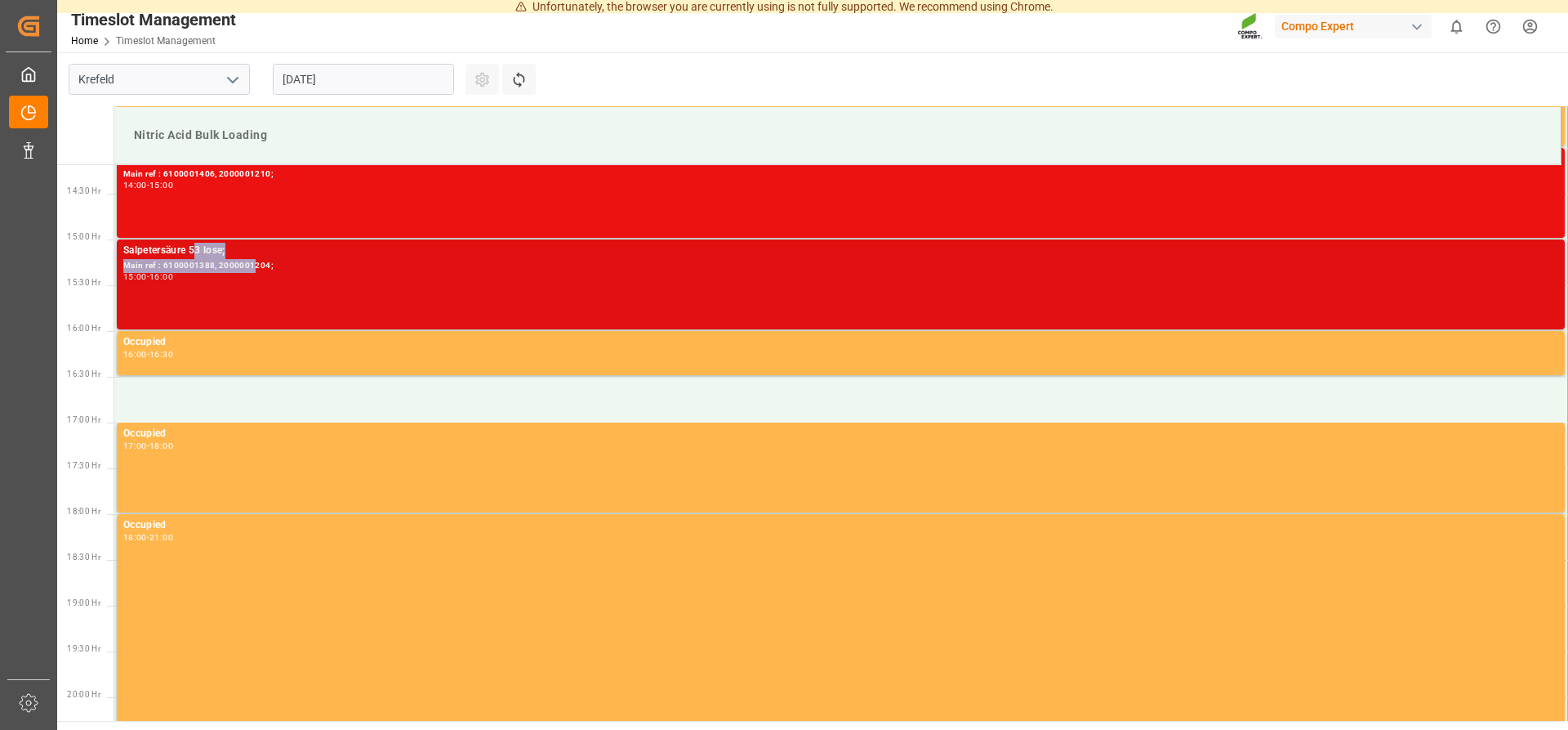
drag, startPoint x: 195, startPoint y: 254, endPoint x: 251, endPoint y: 260, distance: 56.3
click at [251, 259] on div "Salpetersäure 53 lose;" at bounding box center [840, 250] width 1434 height 16
click at [295, 262] on div "Main ref : 6100001388, 2000001204;" at bounding box center [840, 266] width 1434 height 14
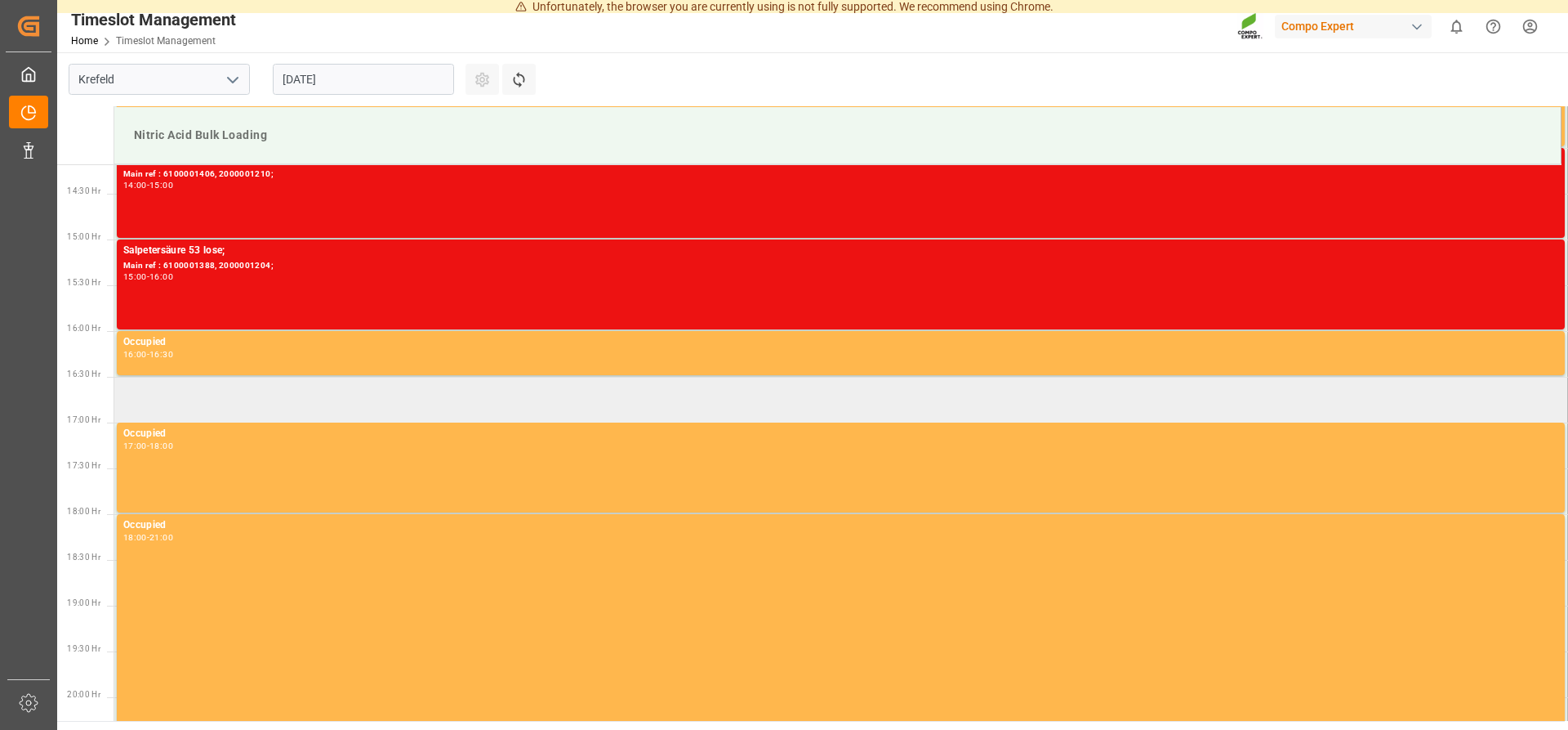
drag, startPoint x: 294, startPoint y: 258, endPoint x: 264, endPoint y: 405, distance: 150.0
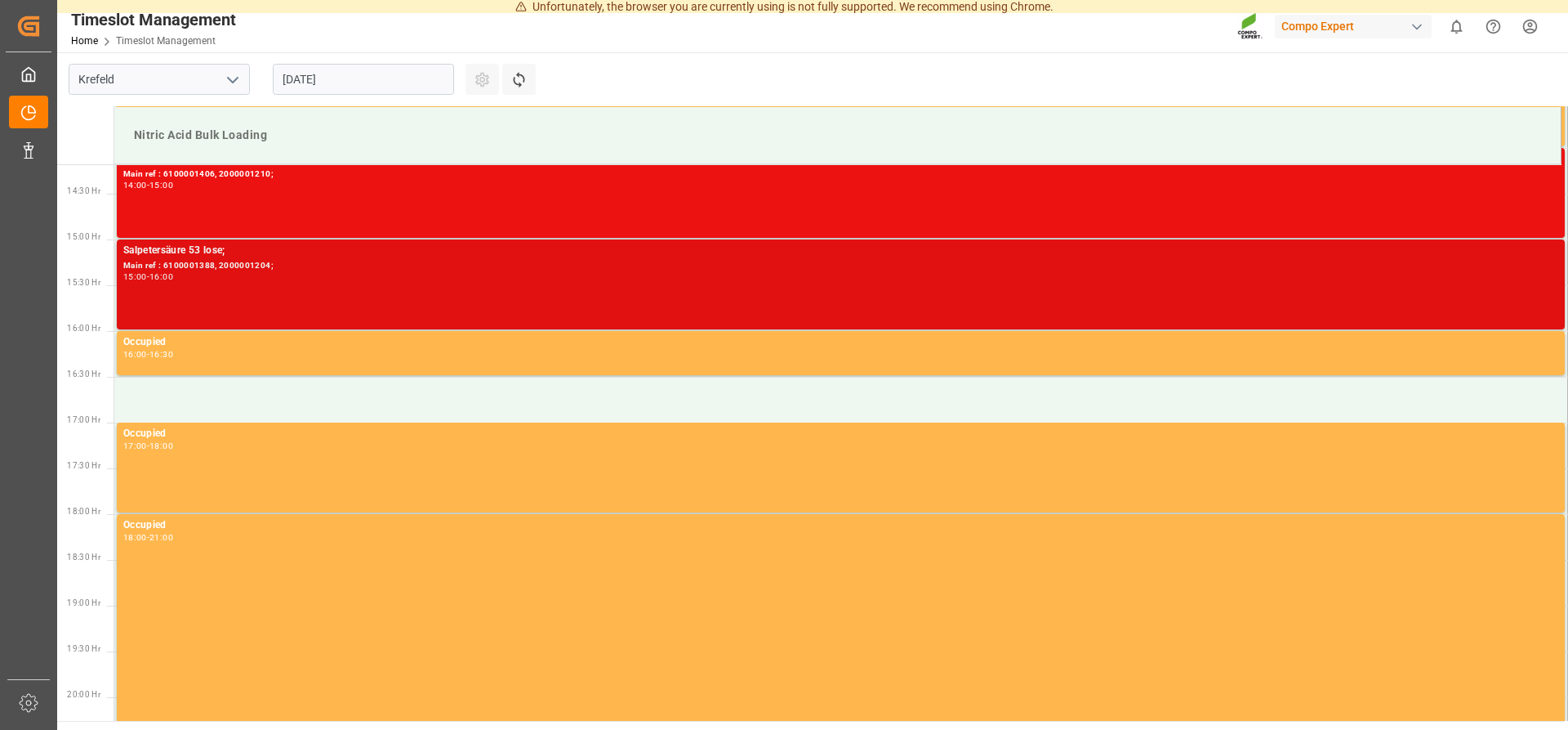
click at [209, 263] on div "Main ref : 6100001388, 2000001204;" at bounding box center [840, 266] width 1434 height 14
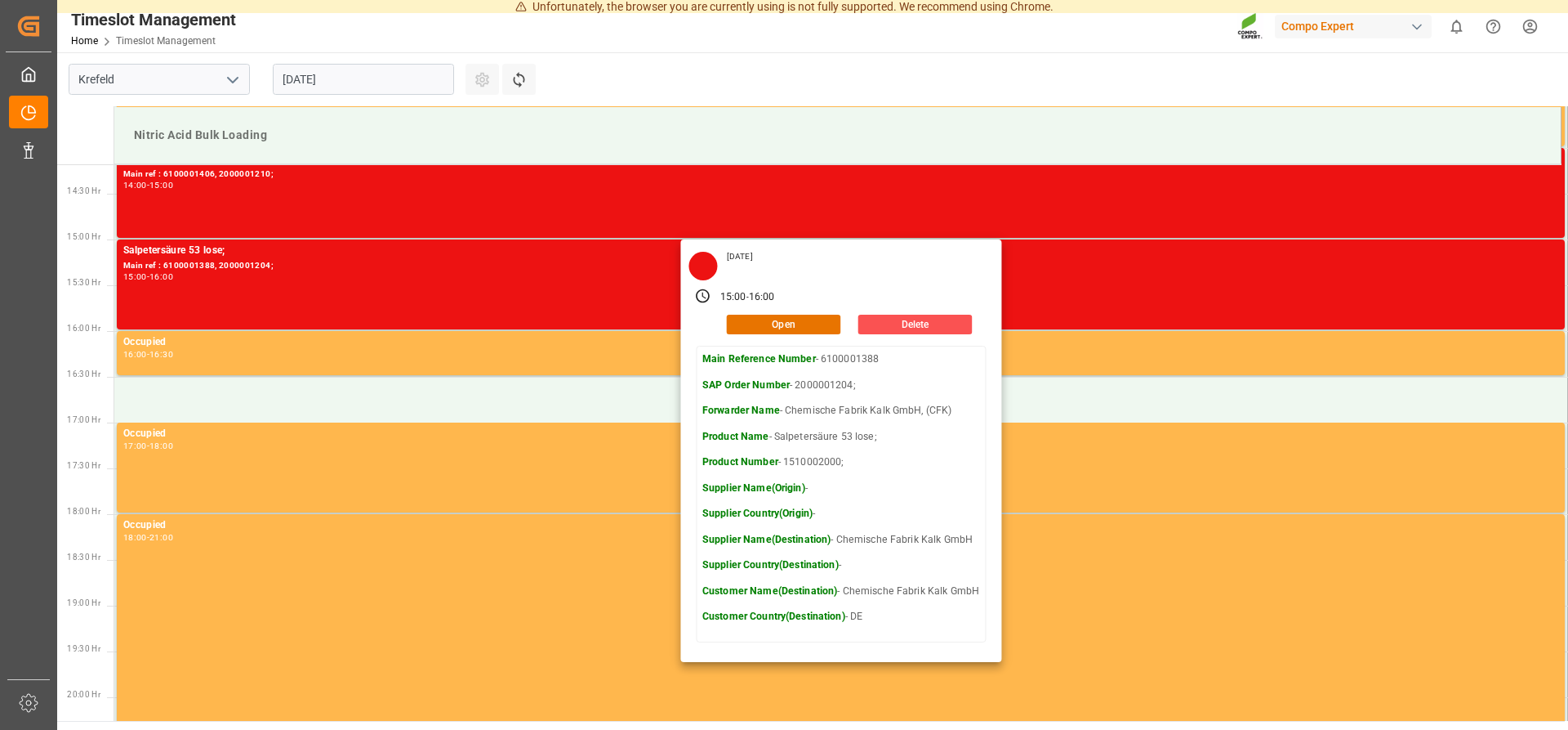
click at [1023, 110] on td "Nitric Acid Bulk Loading" at bounding box center [838, 135] width 1447 height 57
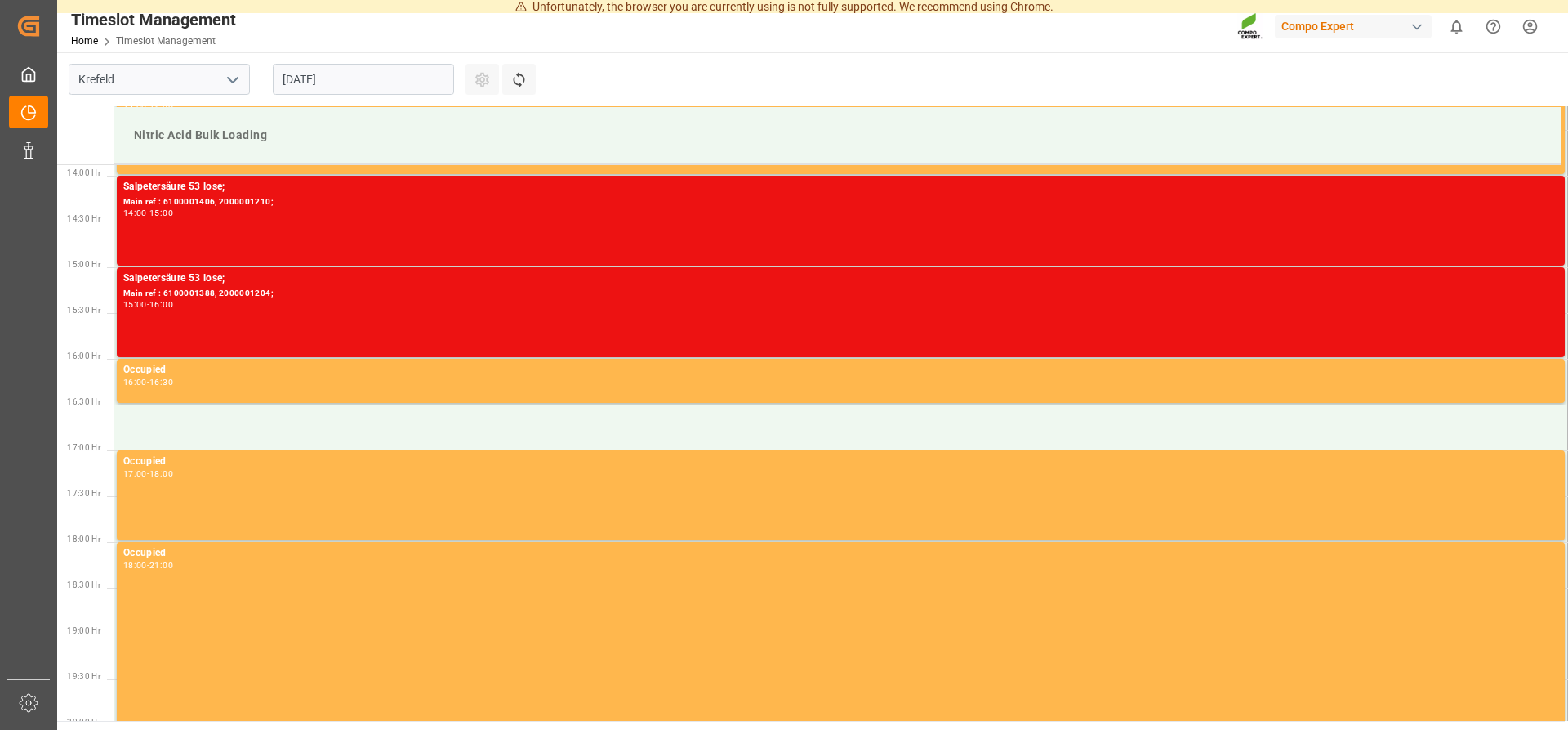
scroll to position [1273, 0]
